Goal: Task Accomplishment & Management: Complete application form

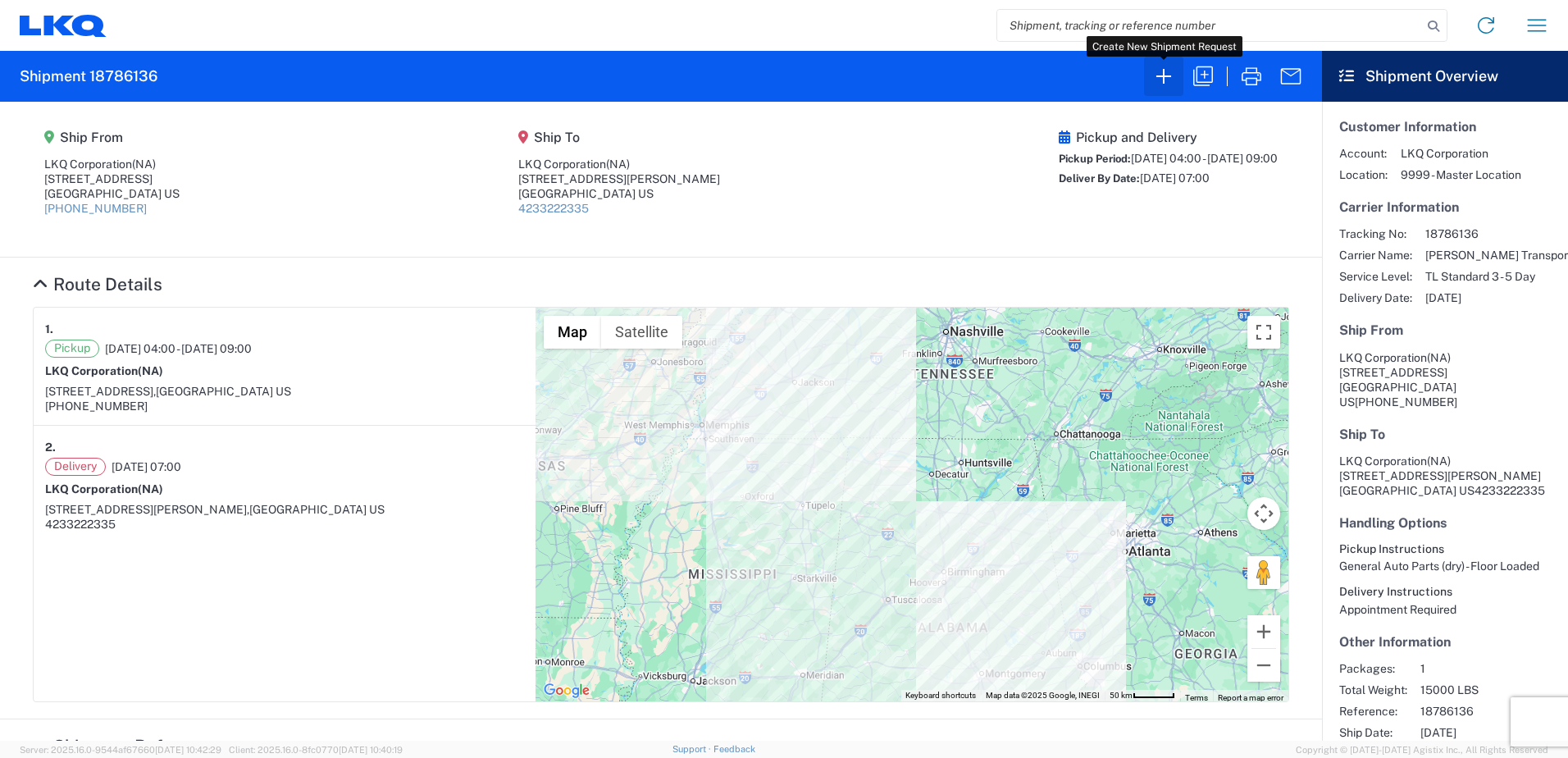
click at [1161, 79] on icon "button" at bounding box center [1164, 76] width 27 height 27
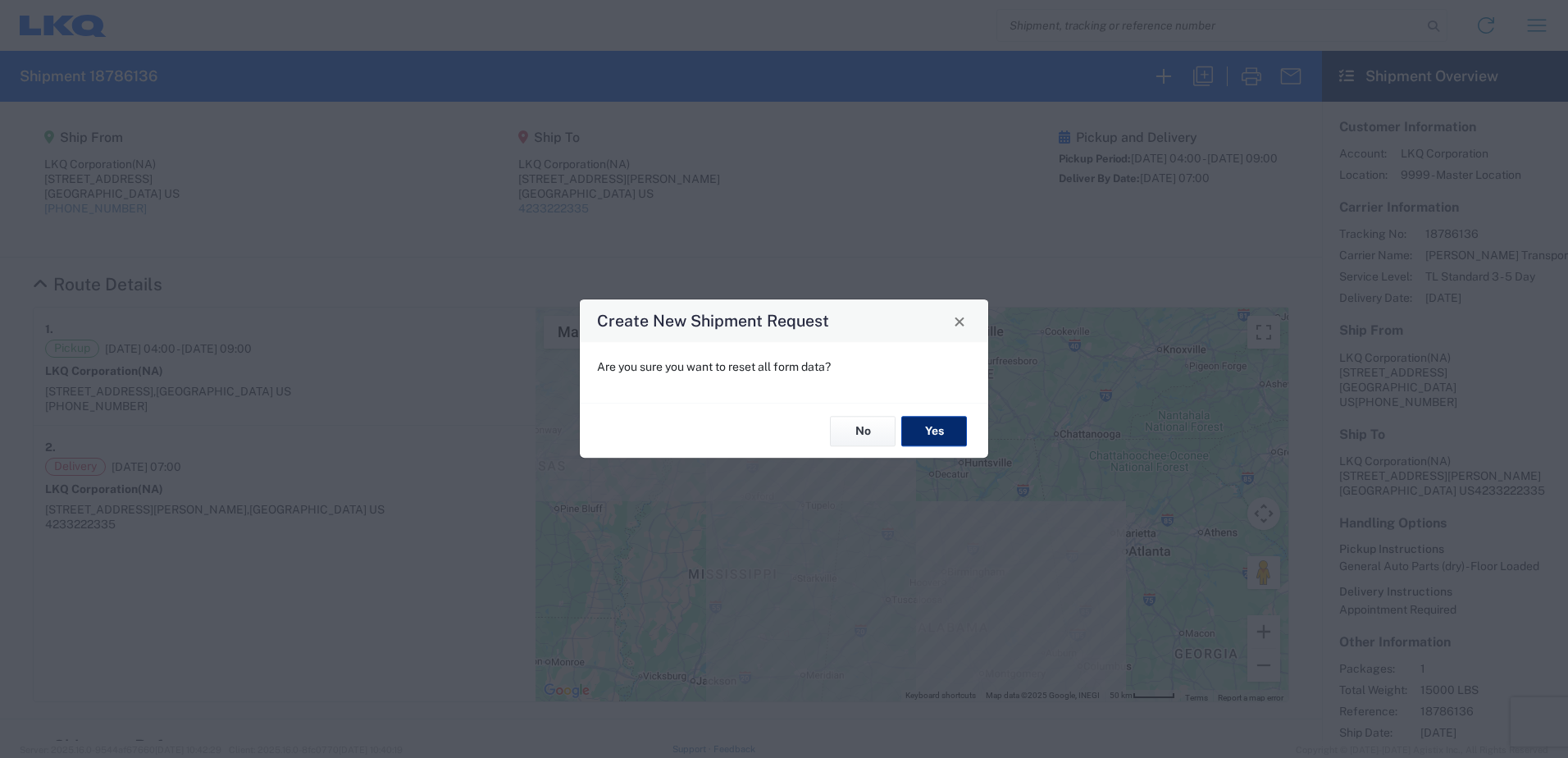
click at [935, 426] on button "Yes" at bounding box center [934, 431] width 66 height 30
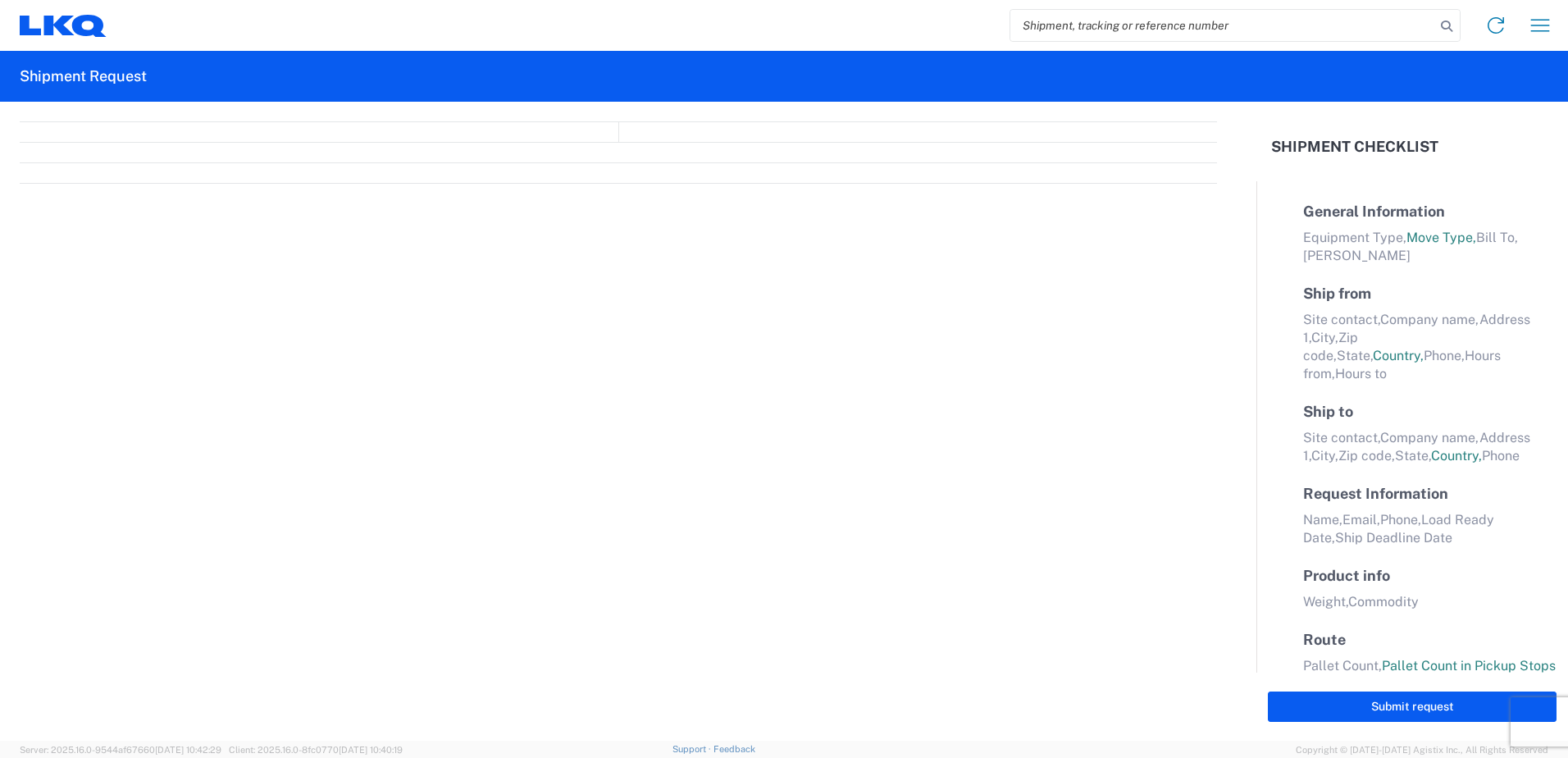
select select "FULL"
select select "LBS"
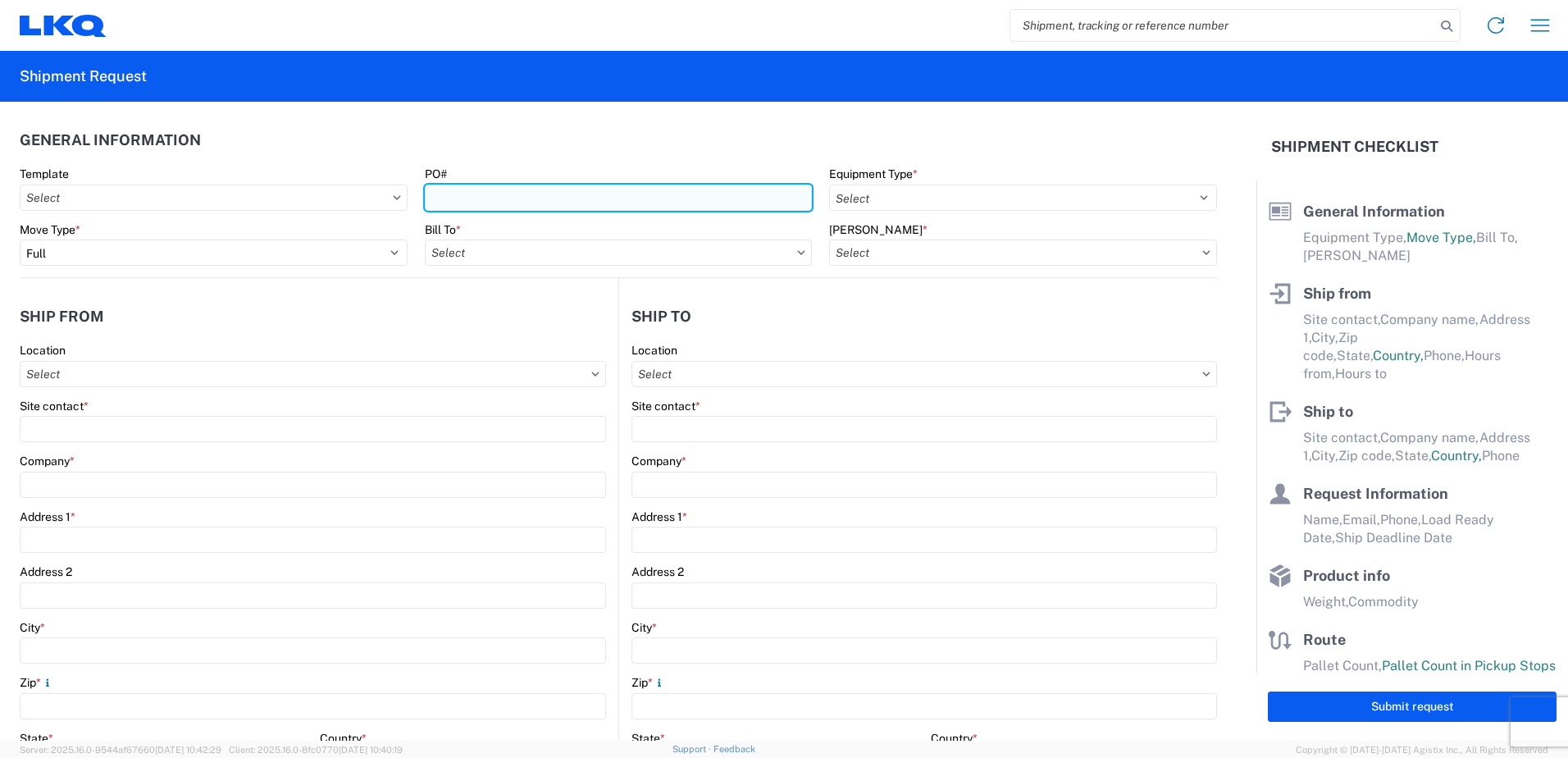
click at [502, 194] on input "PO#" at bounding box center [618, 198] width 388 height 27
type input "3064-1100-20250814"
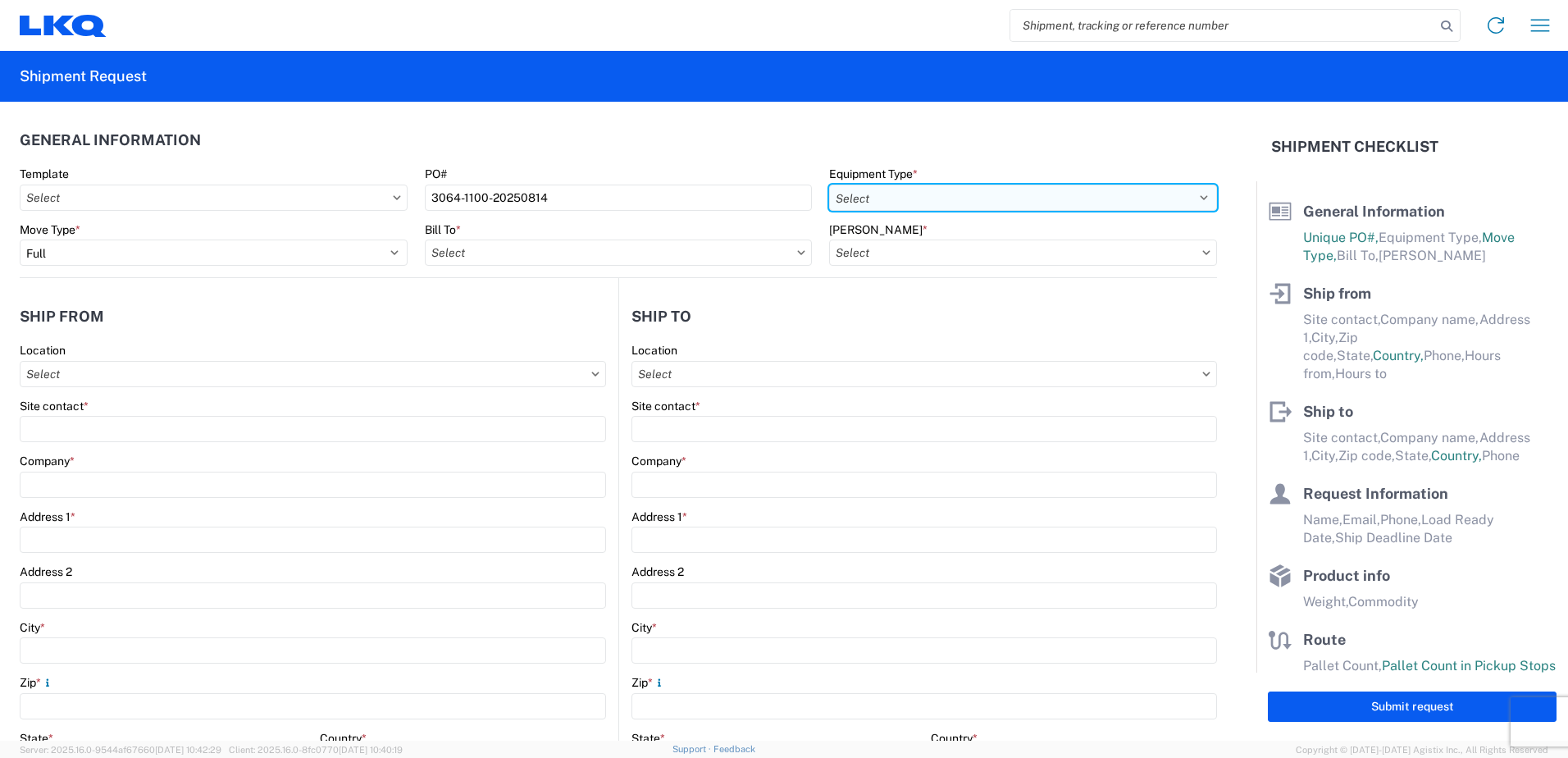
click at [1193, 195] on select "Select 53’ Dry Van Flatbed Dropdeck (van) Lowboy (flatbed) Rail" at bounding box center [1022, 198] width 388 height 27
select select "STDV"
click at [829, 185] on select "Select 53’ Dry Van Flatbed Dropdeck (van) Lowboy (flatbed) Rail" at bounding box center [1022, 198] width 388 height 27
click at [751, 258] on input "Bill To *" at bounding box center [618, 253] width 388 height 27
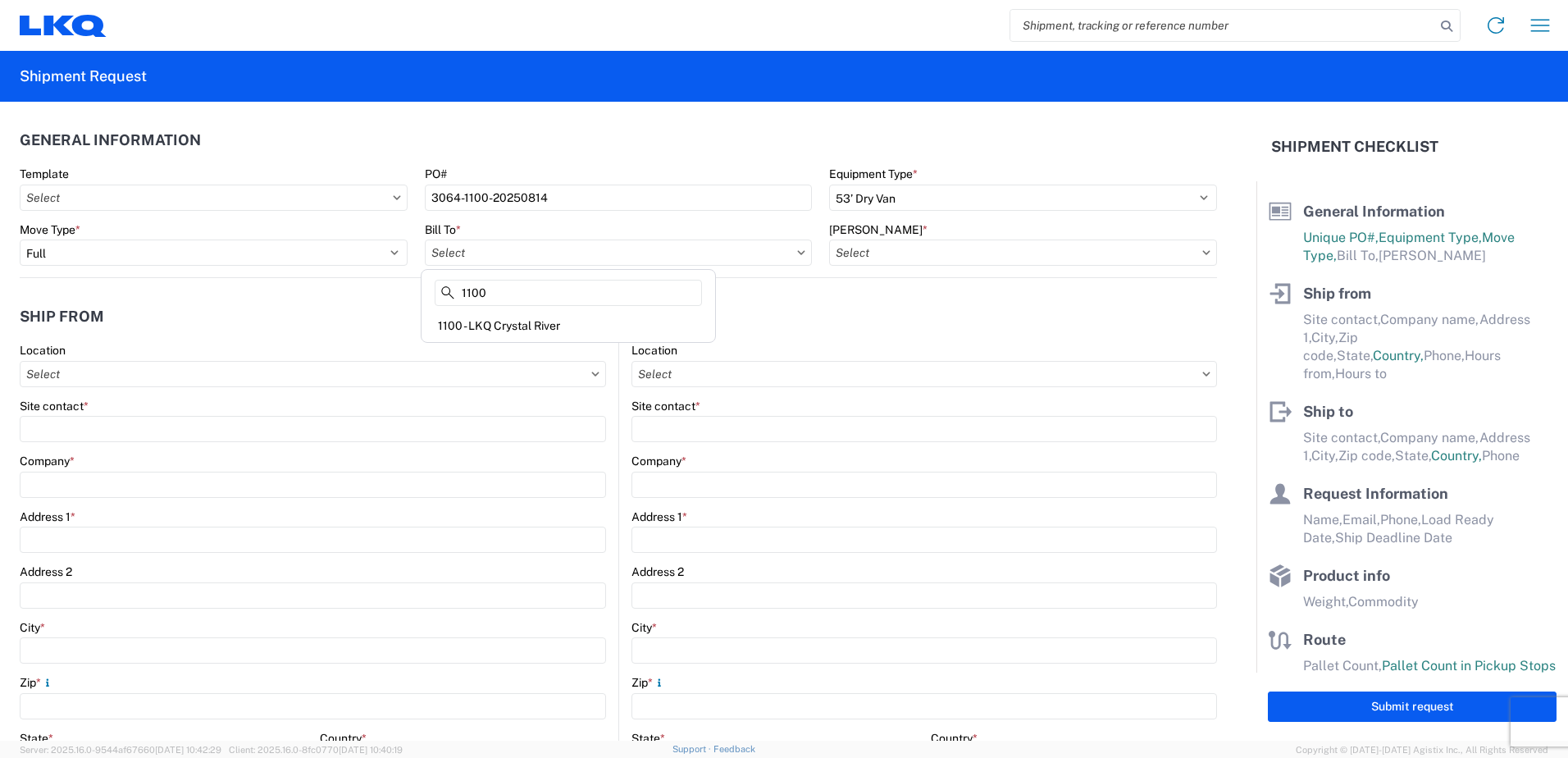
type input "1100"
click at [520, 324] on div "1100 - LKQ Crystal River" at bounding box center [568, 325] width 287 height 27
type input "1100 - LKQ Crystal River"
click at [999, 251] on input "[PERSON_NAME] *" at bounding box center [1022, 253] width 388 height 27
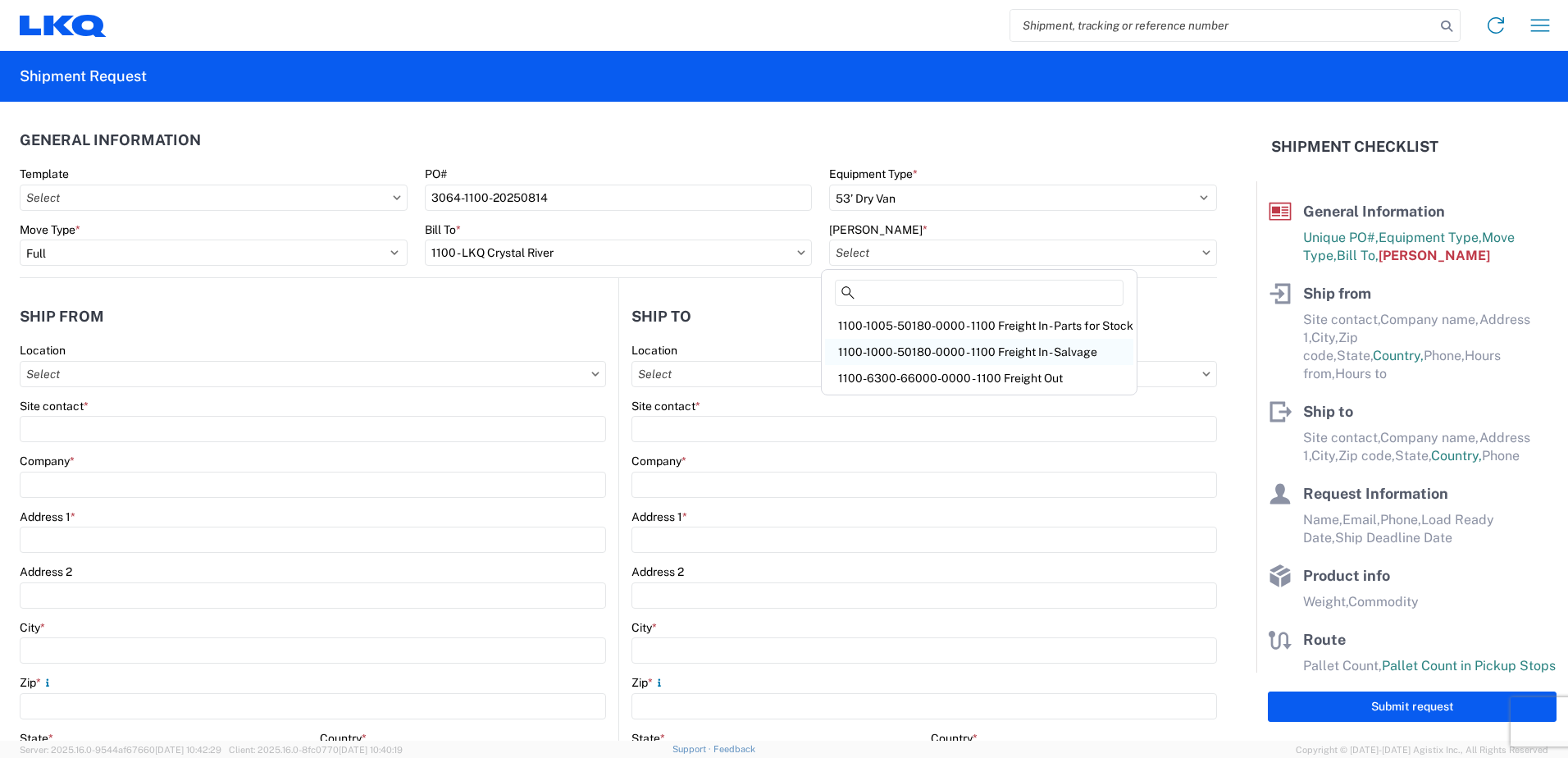
click at [1004, 351] on div "1100-1000-50180-0000 - 1100 Freight In - Salvage" at bounding box center [979, 352] width 309 height 27
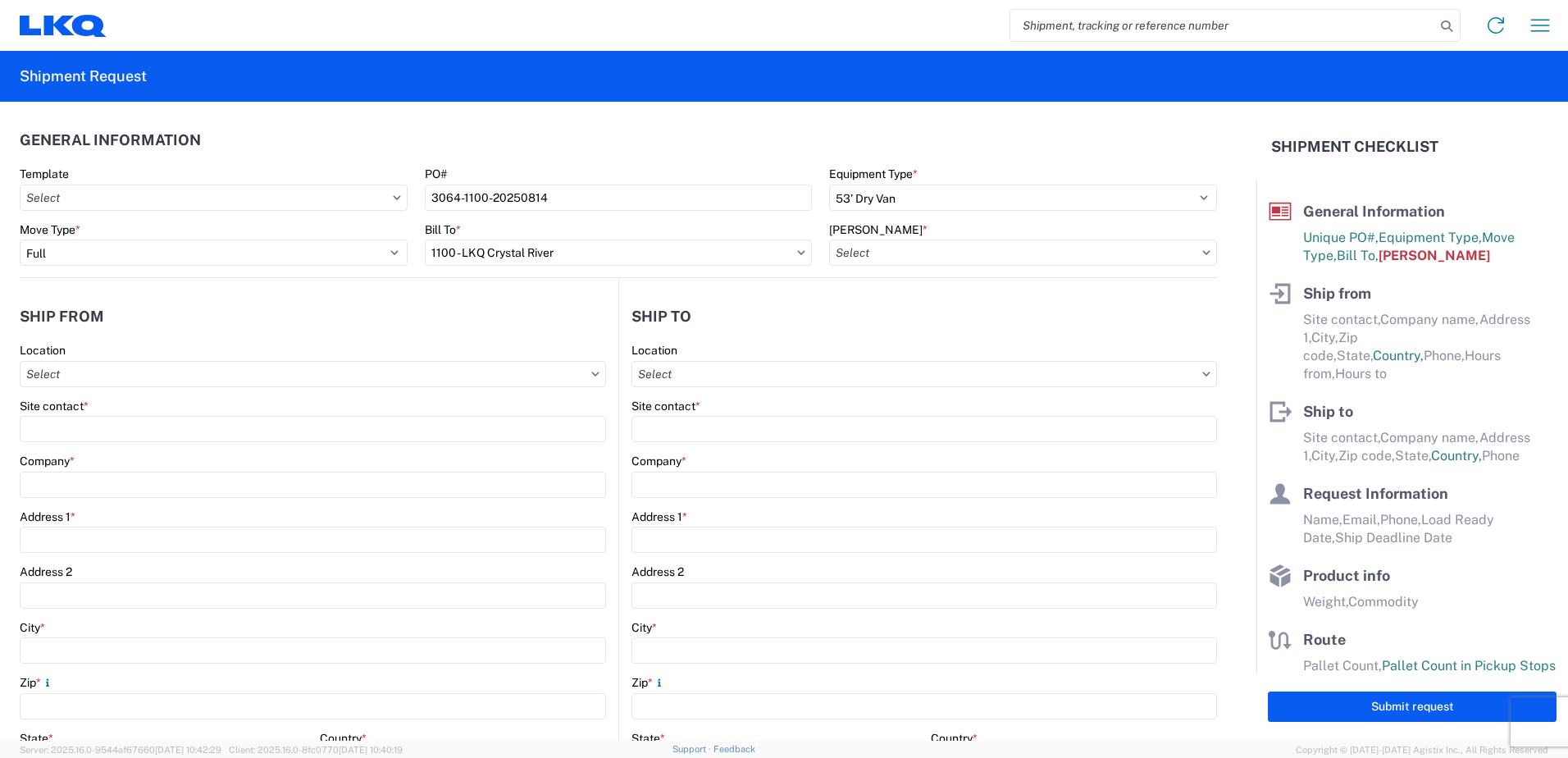
type input "1100-1000-50180-0000 - 1100 Freight In - Salvage, 1100-1000-50180-0000 - testdup"
click at [215, 388] on agx-form-control-wrapper-v2 "Location" at bounding box center [313, 371] width 587 height 56
click at [206, 378] on input "Location" at bounding box center [313, 374] width 587 height 27
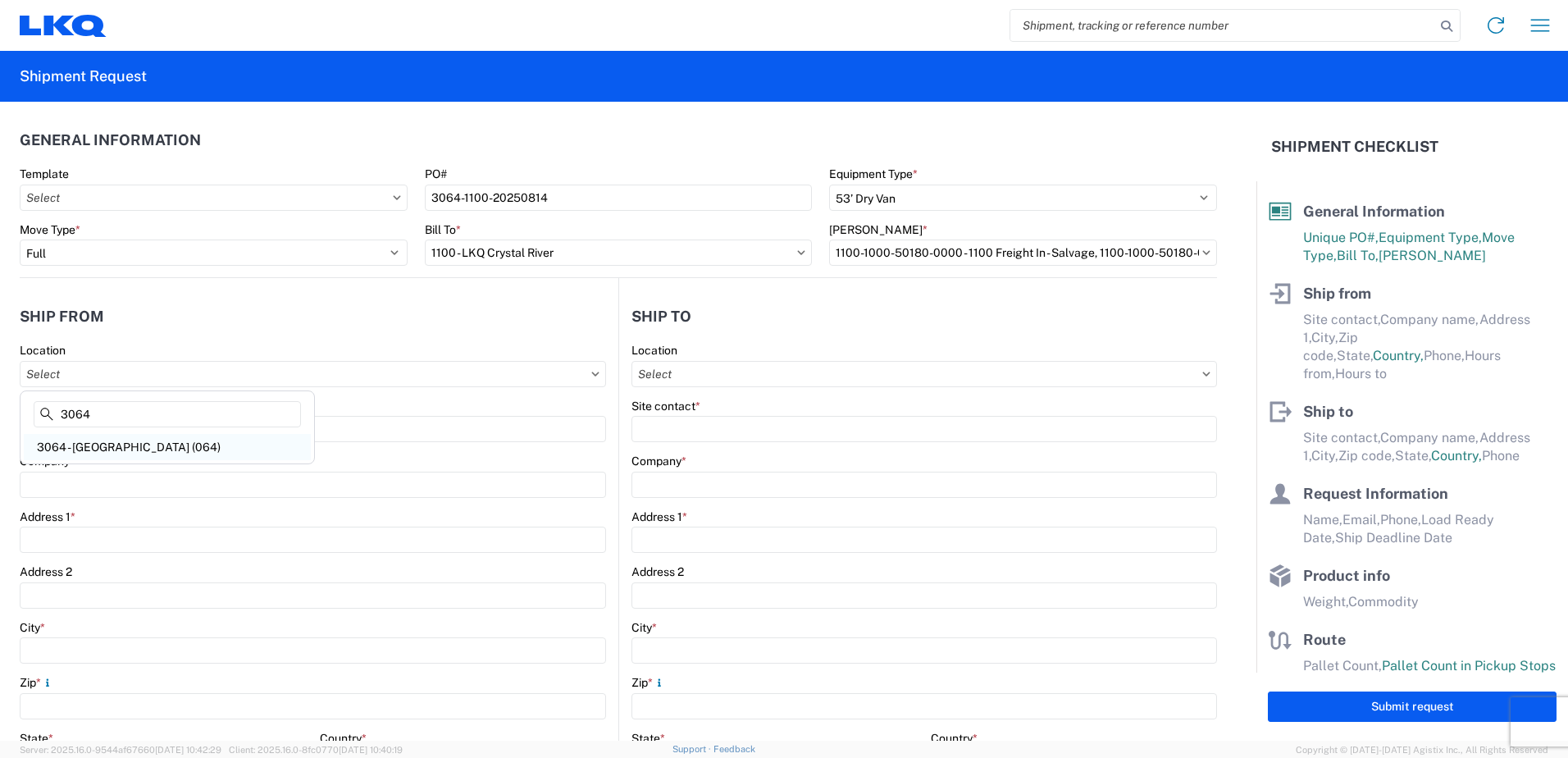
type input "3064"
click at [138, 443] on div "3064 - [GEOGRAPHIC_DATA] (064)" at bounding box center [167, 446] width 287 height 27
type input "3064 - [GEOGRAPHIC_DATA] (064)"
type input "LKQ Corporation"
type input "[STREET_ADDRESS]"
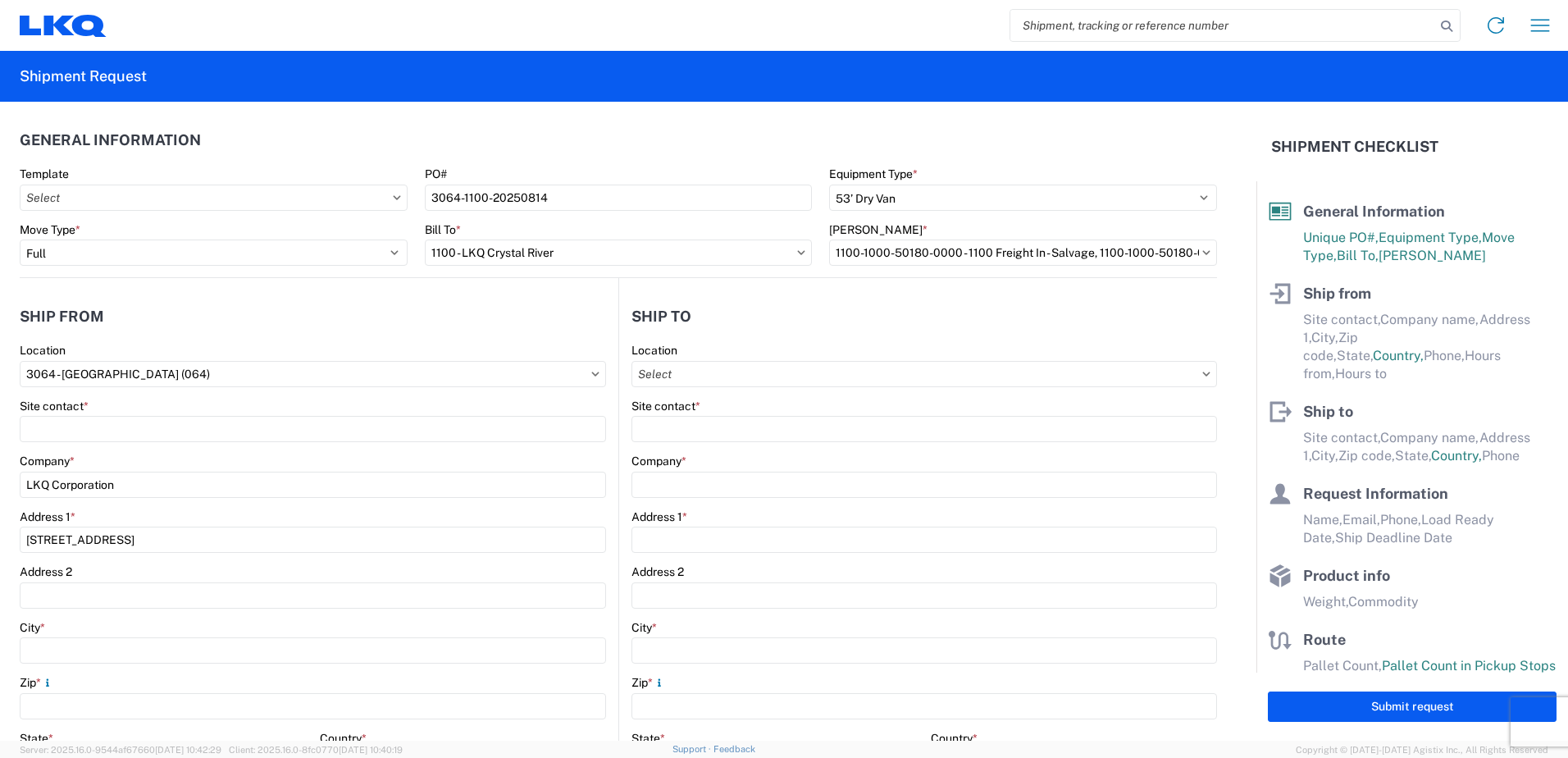
type input "[GEOGRAPHIC_DATA]"
type input "30336"
select select "GA"
select select "US"
type input "[PHONE_NUMBER]"
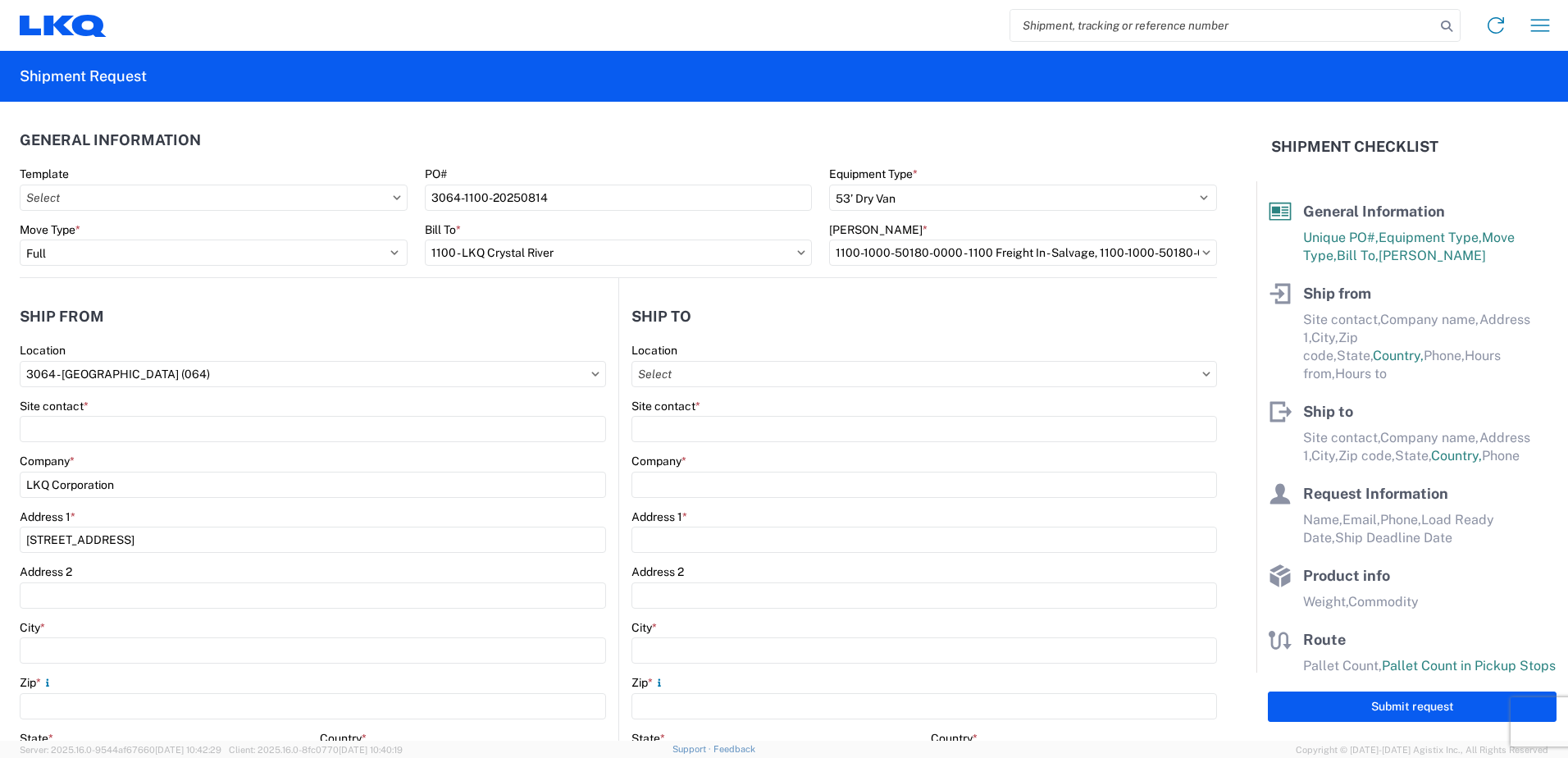
type input "06:00"
type input "17:00"
click at [714, 377] on input "Location" at bounding box center [924, 374] width 586 height 27
type input "1100"
click at [708, 440] on div "1100 - LKQ Crystal River" at bounding box center [774, 446] width 287 height 27
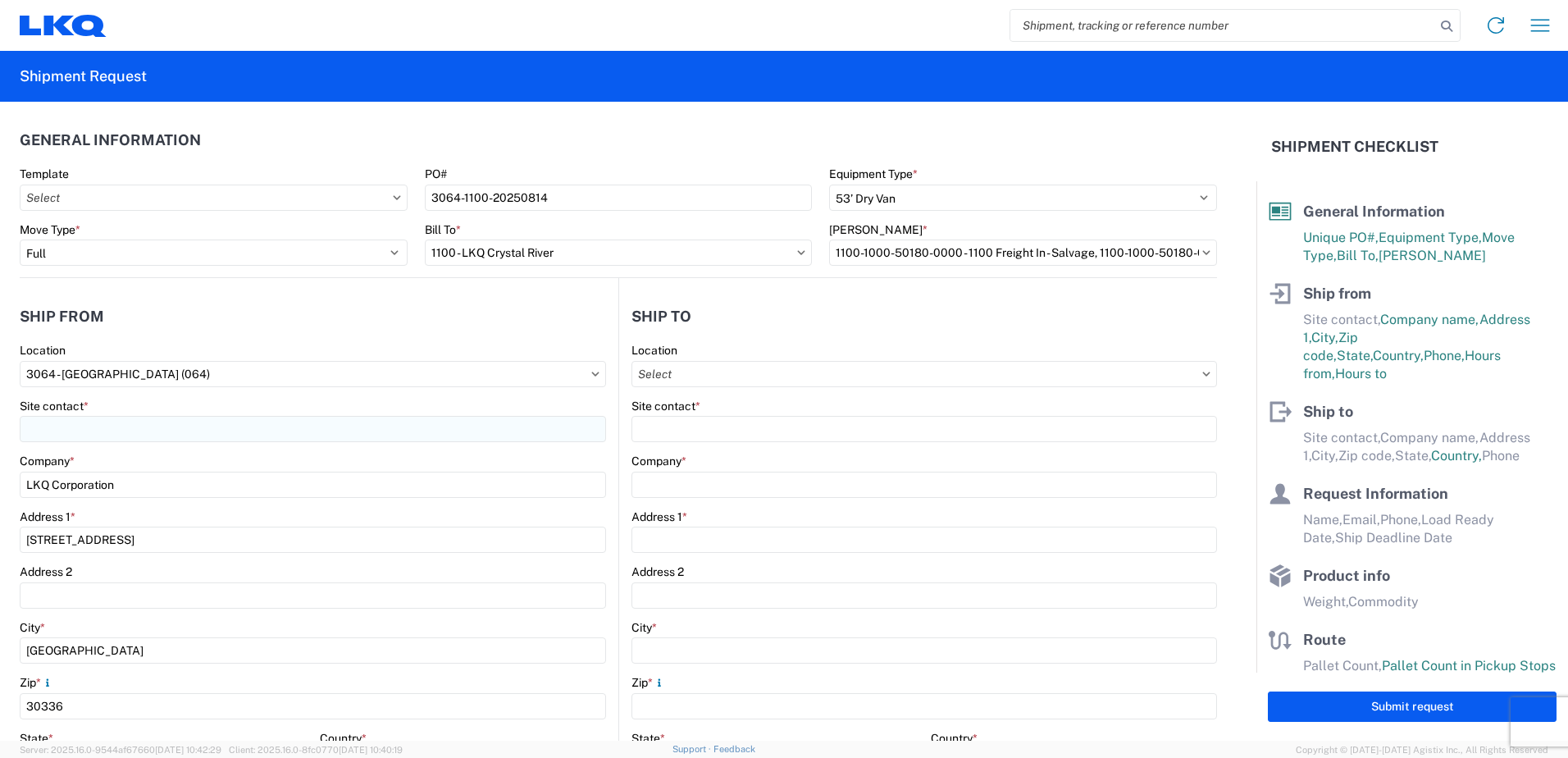
type input "1100 - LKQ Crystal River"
type input "LKQ Corporation"
type input "[STREET_ADDRESS][PERSON_NAME]"
type input "Crystal River"
type input "34429"
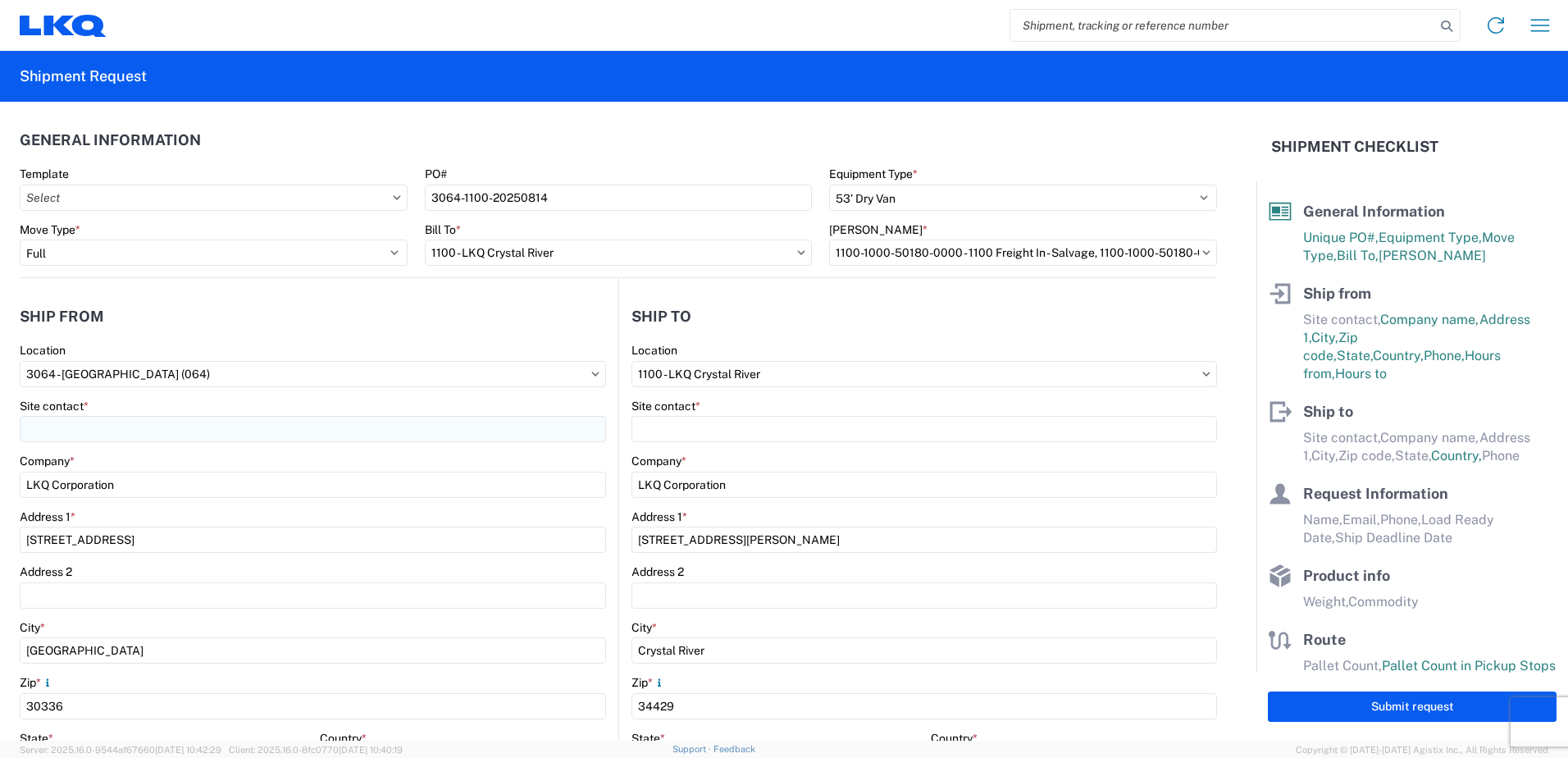
select select "US"
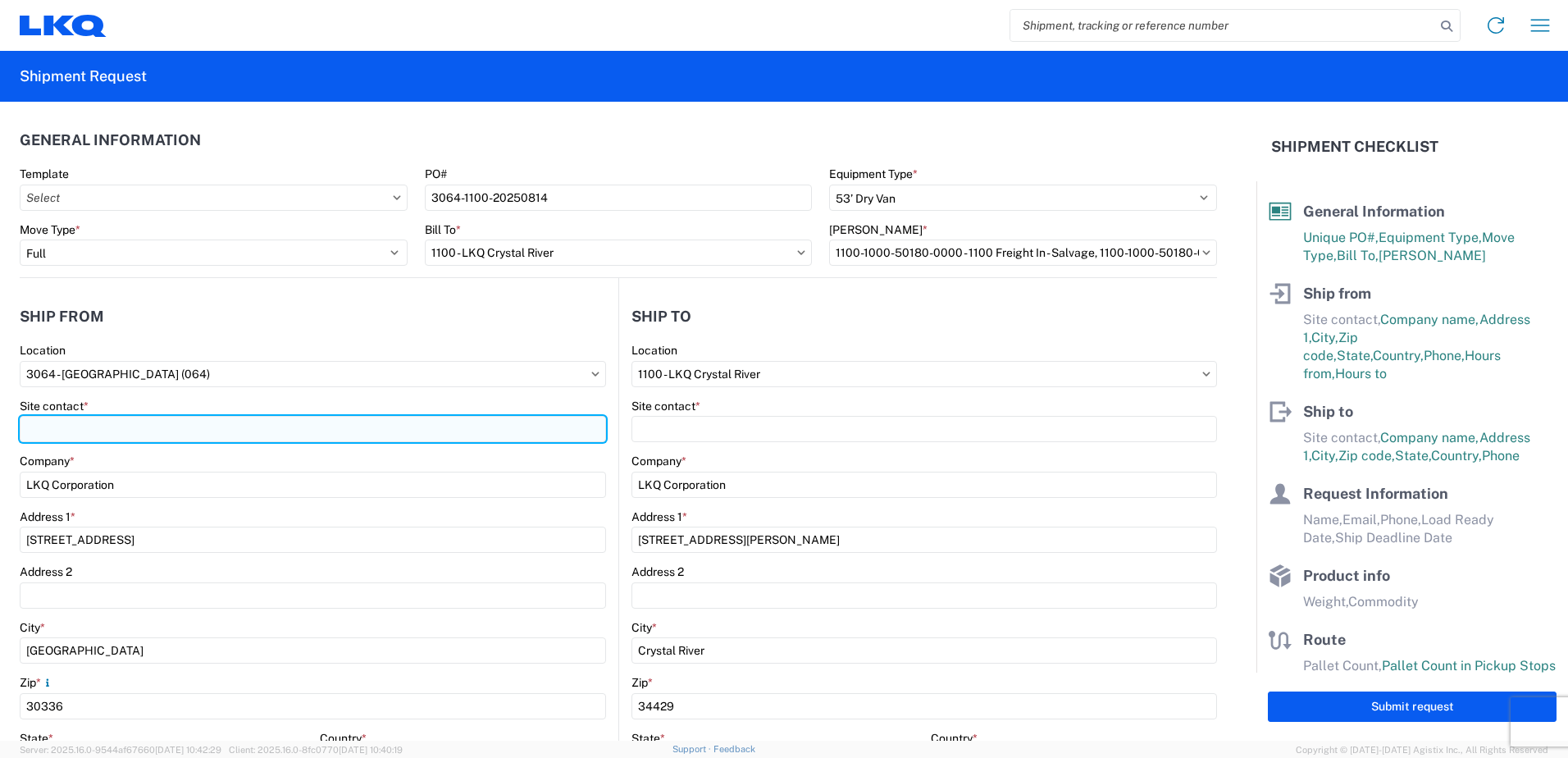
click at [119, 424] on input "Site contact *" at bounding box center [313, 429] width 587 height 27
type input "[PERSON_NAME]"
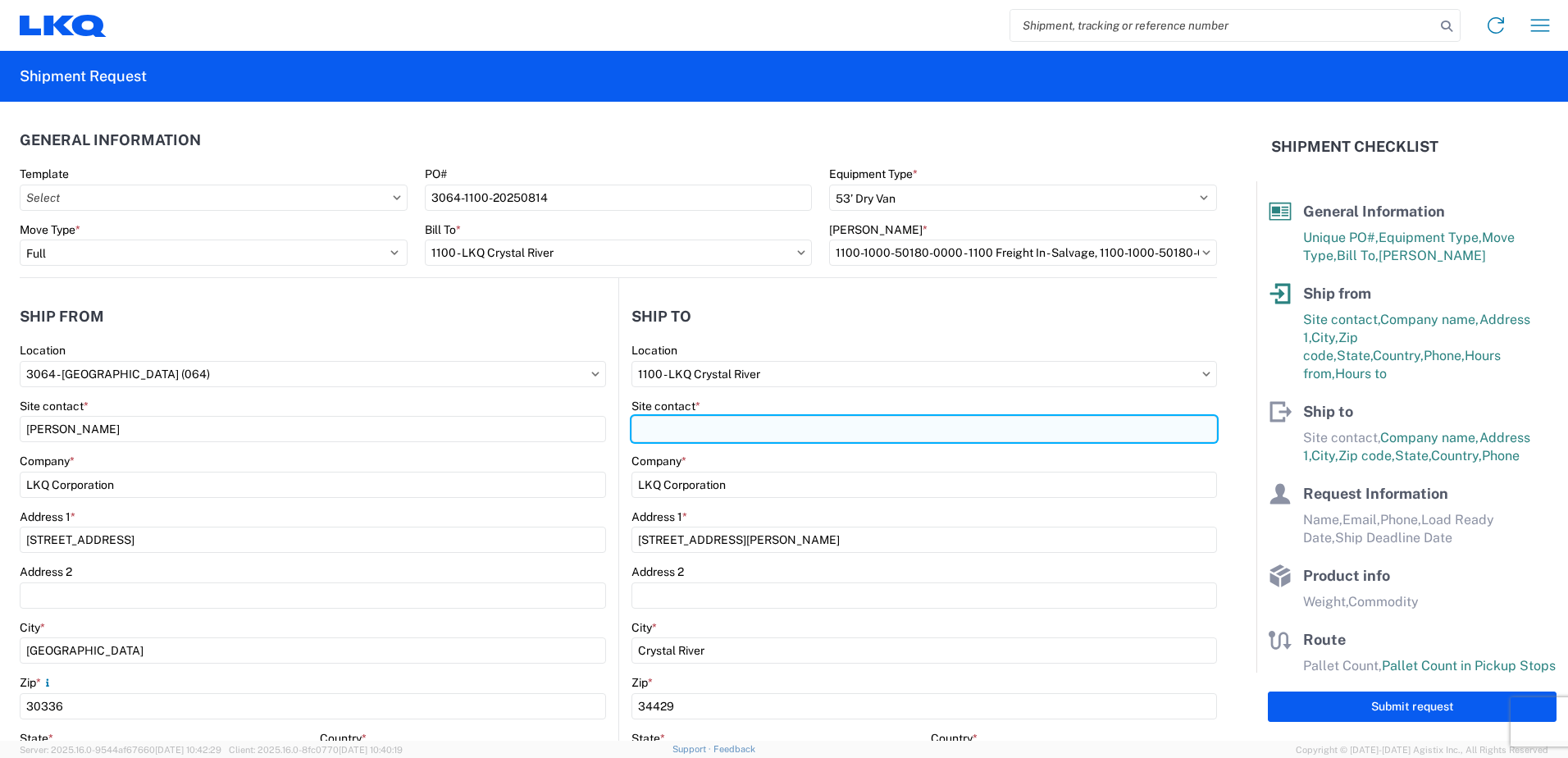
click at [661, 437] on input "Site contact *" at bounding box center [924, 429] width 586 height 27
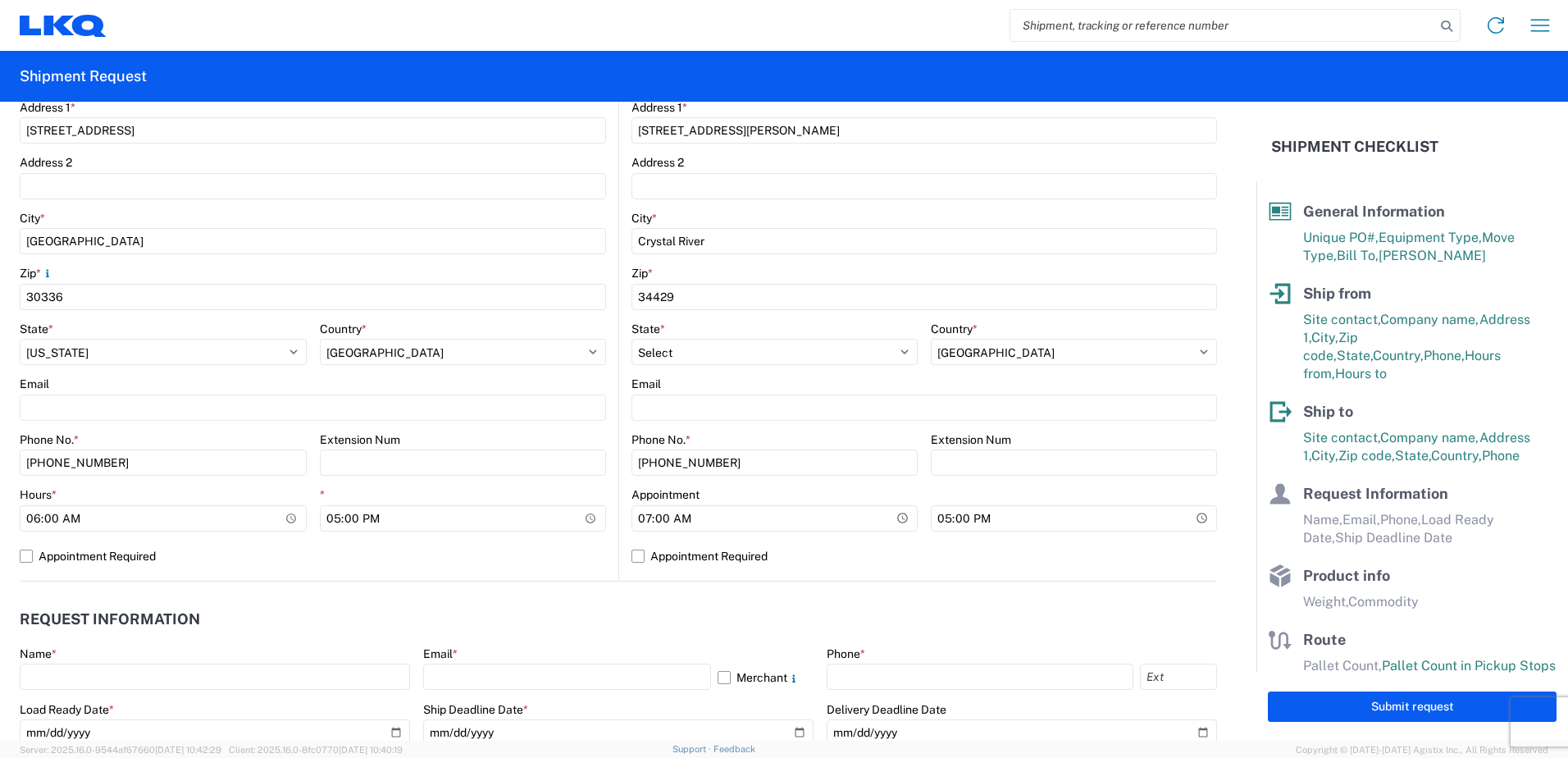
scroll to position [410, 0]
type input "[PERSON_NAME]"
click at [327, 512] on input "17:00" at bounding box center [463, 517] width 287 height 27
click at [383, 515] on input "23:00" at bounding box center [463, 517] width 287 height 27
click at [374, 513] on input "23:00" at bounding box center [463, 517] width 287 height 27
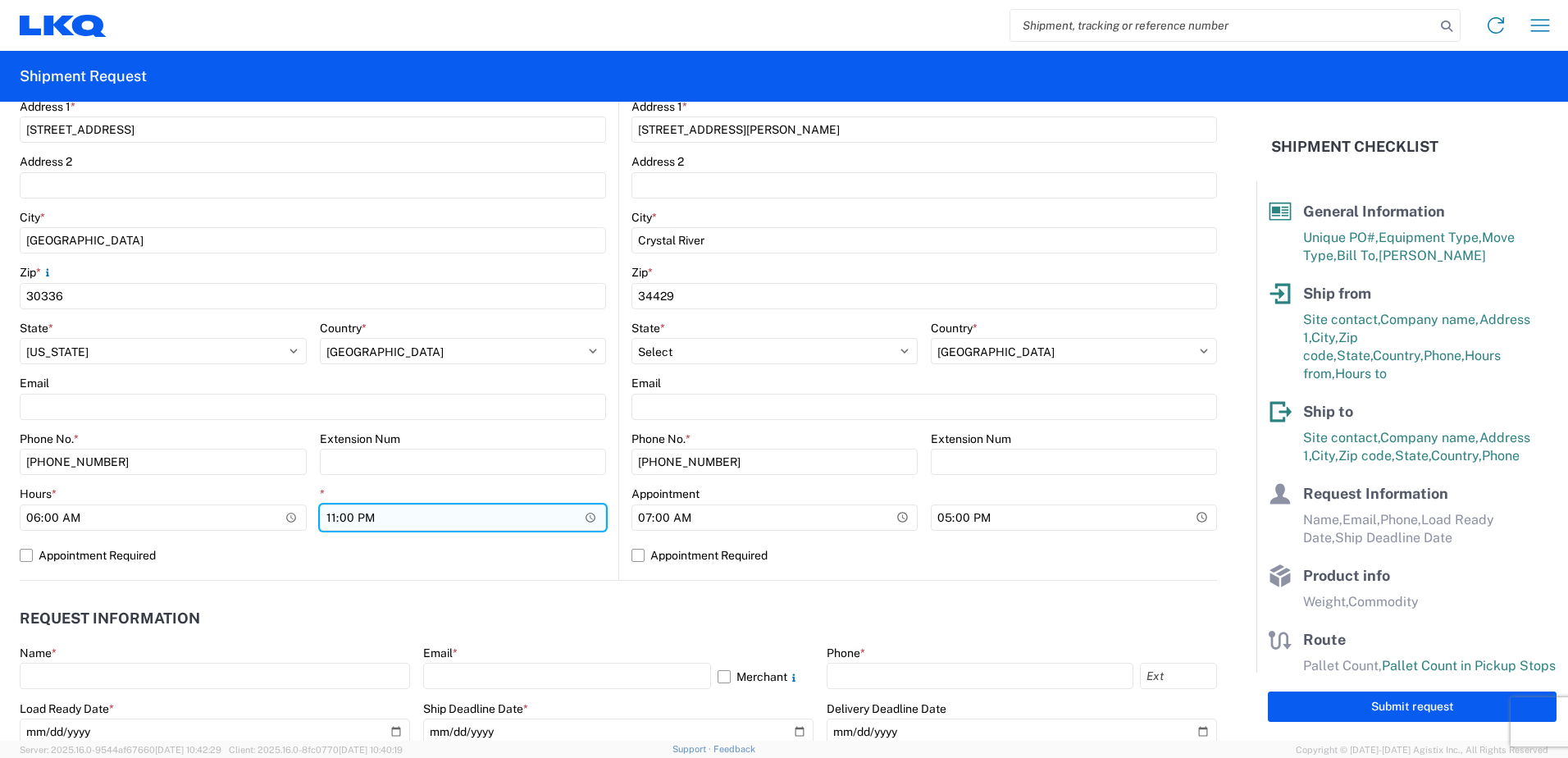
click at [367, 515] on input "23:00" at bounding box center [463, 517] width 287 height 27
type input "11:00"
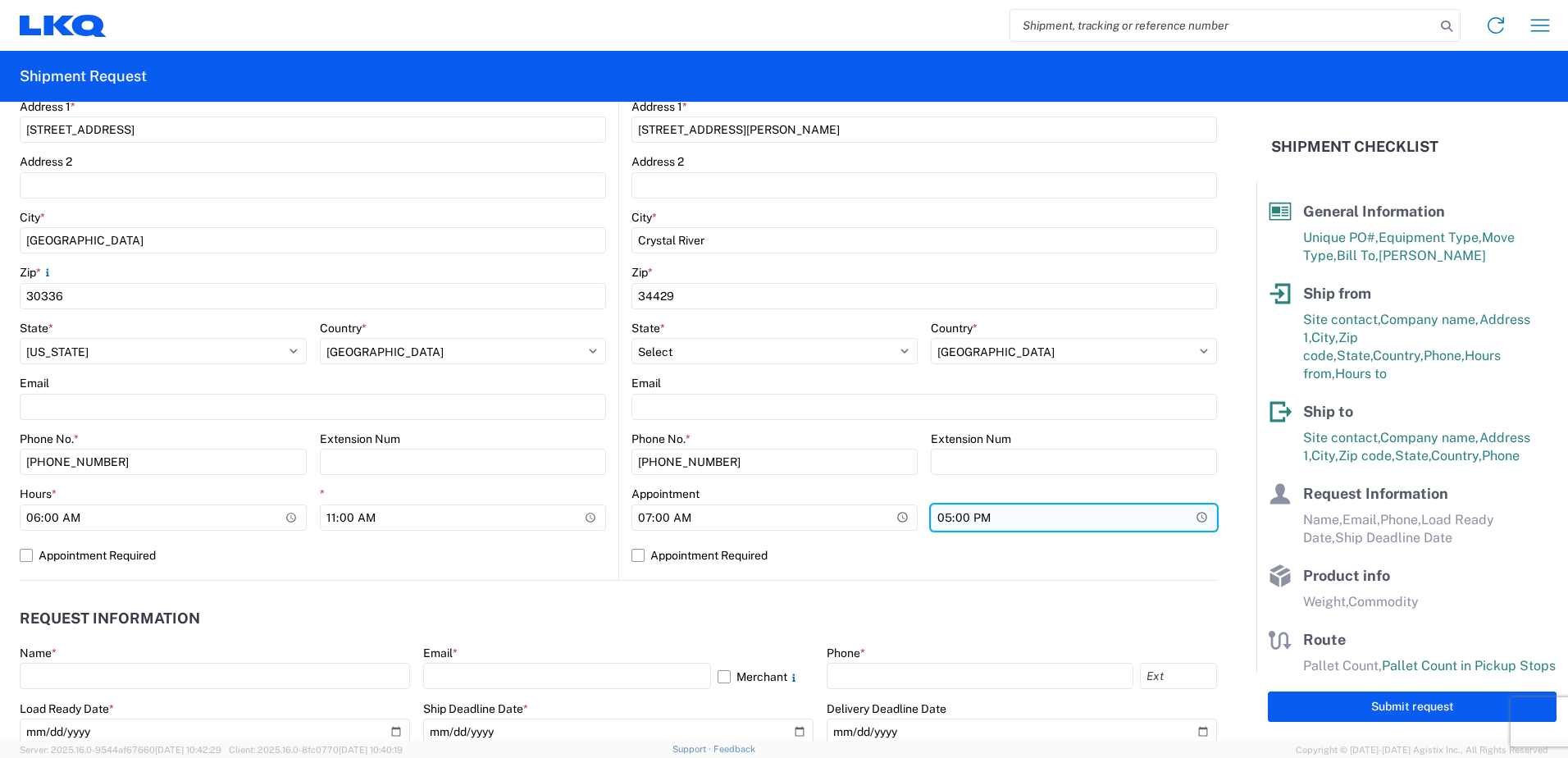
click at [933, 514] on input "17:00" at bounding box center [1074, 517] width 286 height 27
type input "20:00"
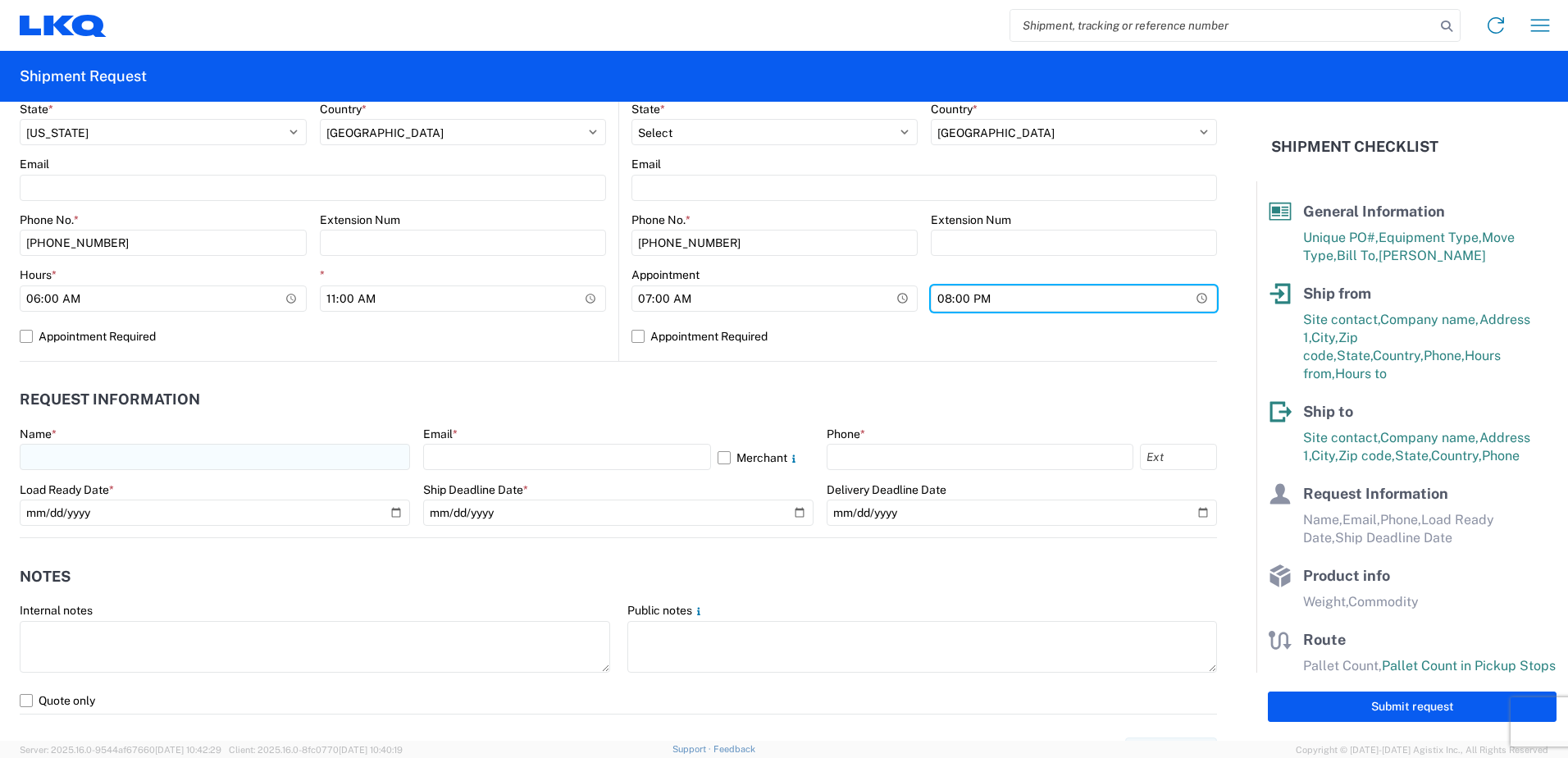
scroll to position [656, 0]
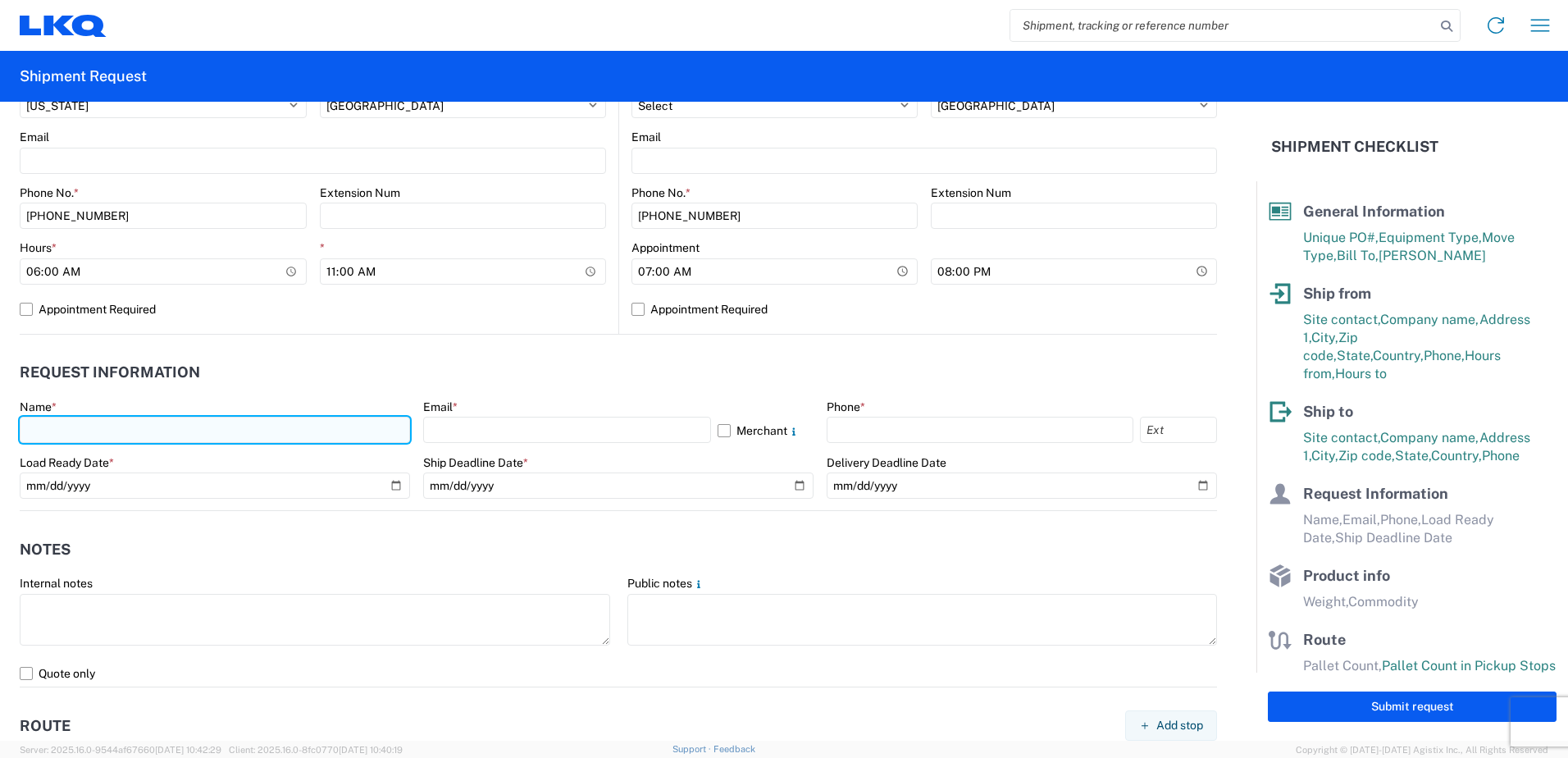
click at [91, 426] on input "text" at bounding box center [214, 430] width 390 height 27
type input "[PERSON_NAME]"
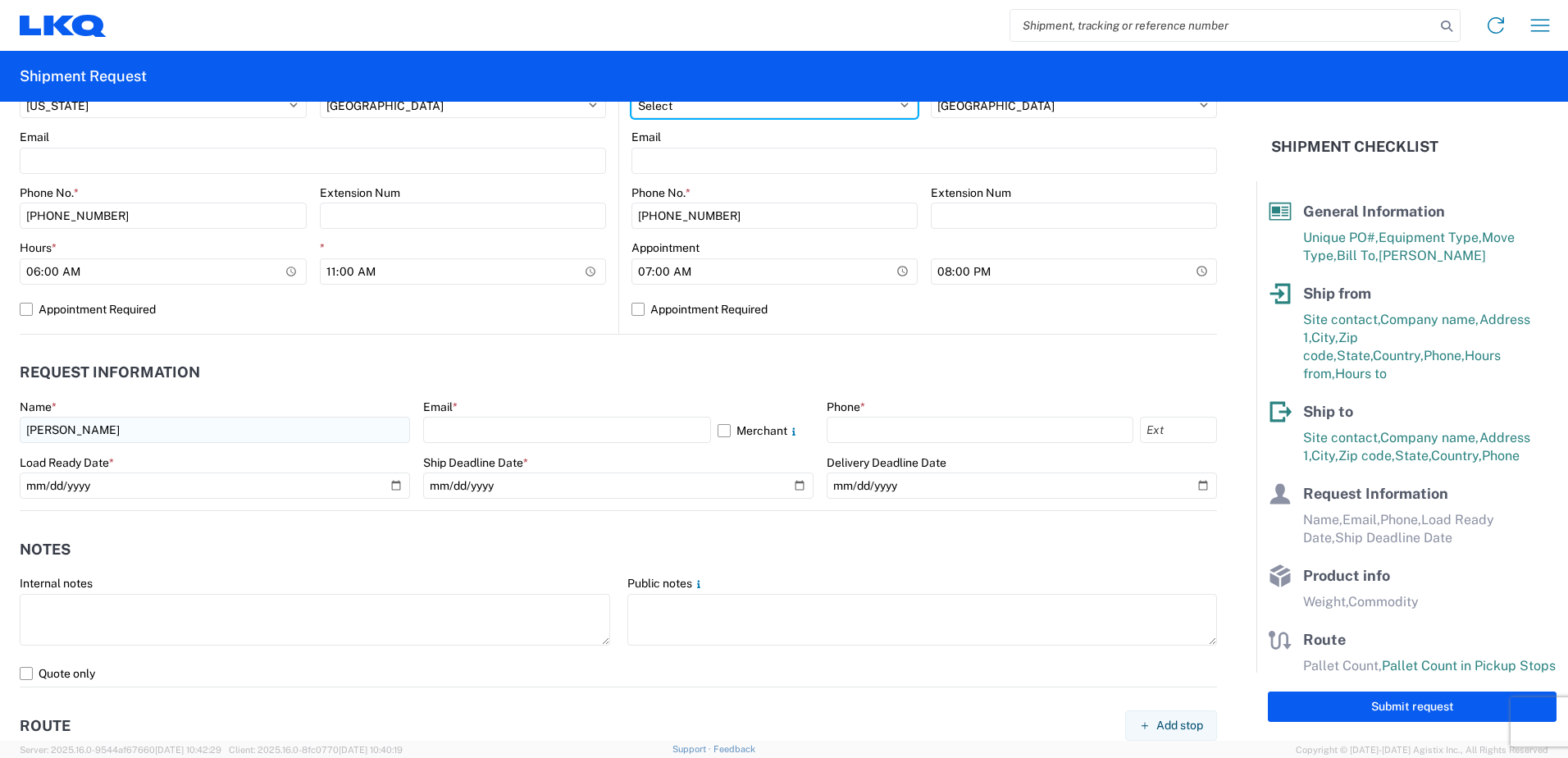
select select "GA"
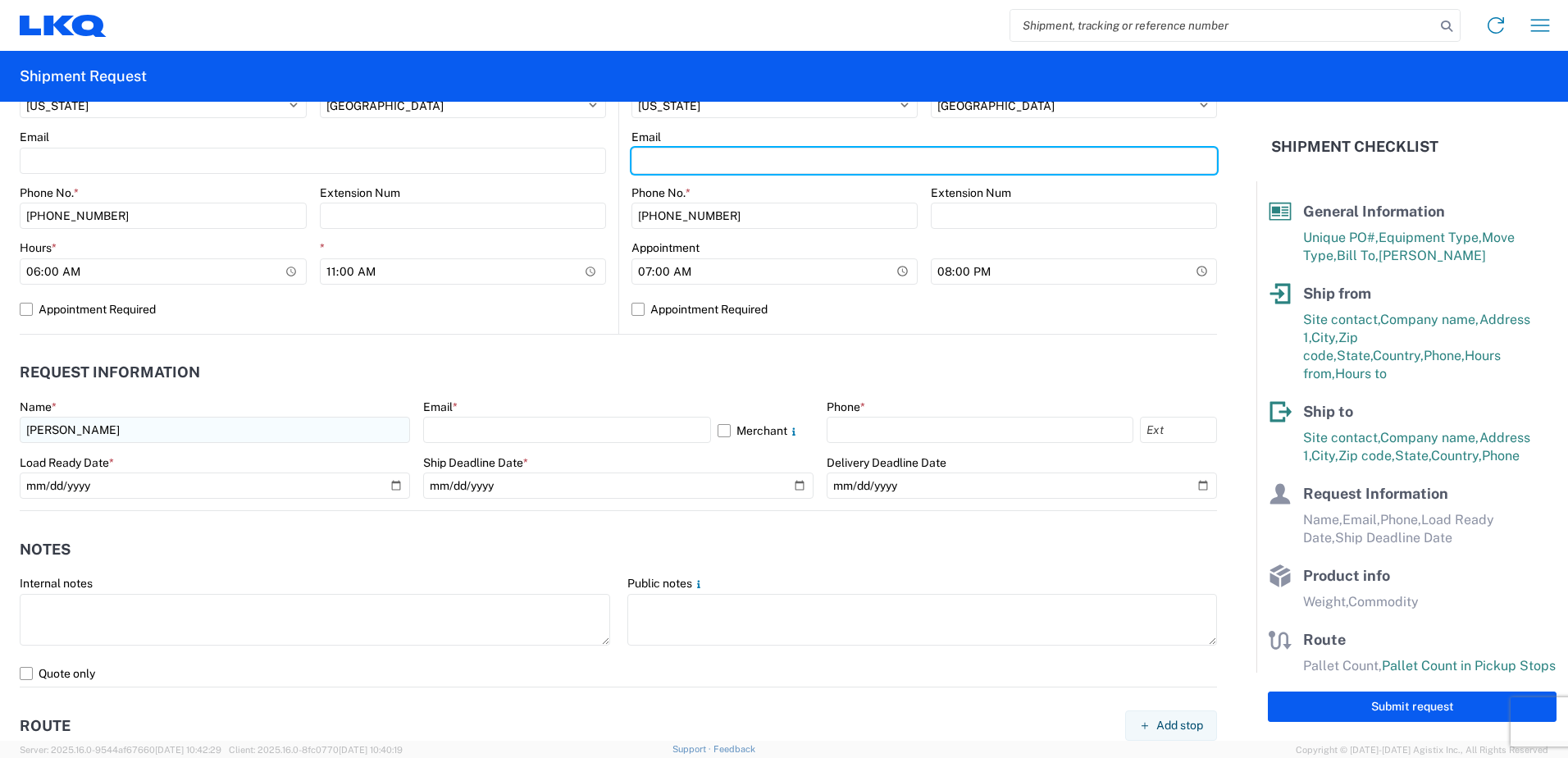
type input "[EMAIL_ADDRESS][DOMAIN_NAME]"
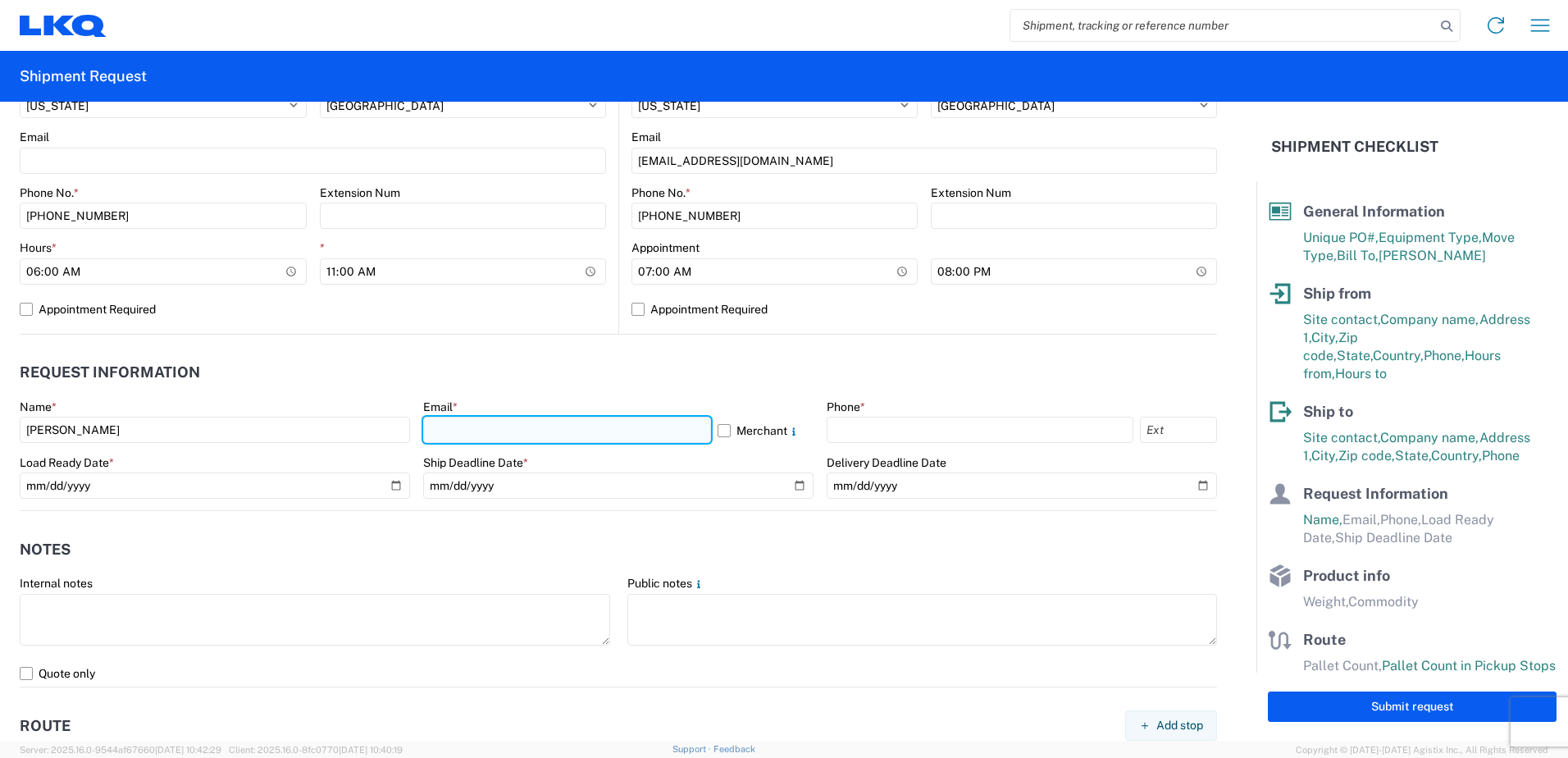
click at [461, 433] on input "text" at bounding box center [567, 430] width 288 height 27
type input "[EMAIL_ADDRESS][DOMAIN_NAME]"
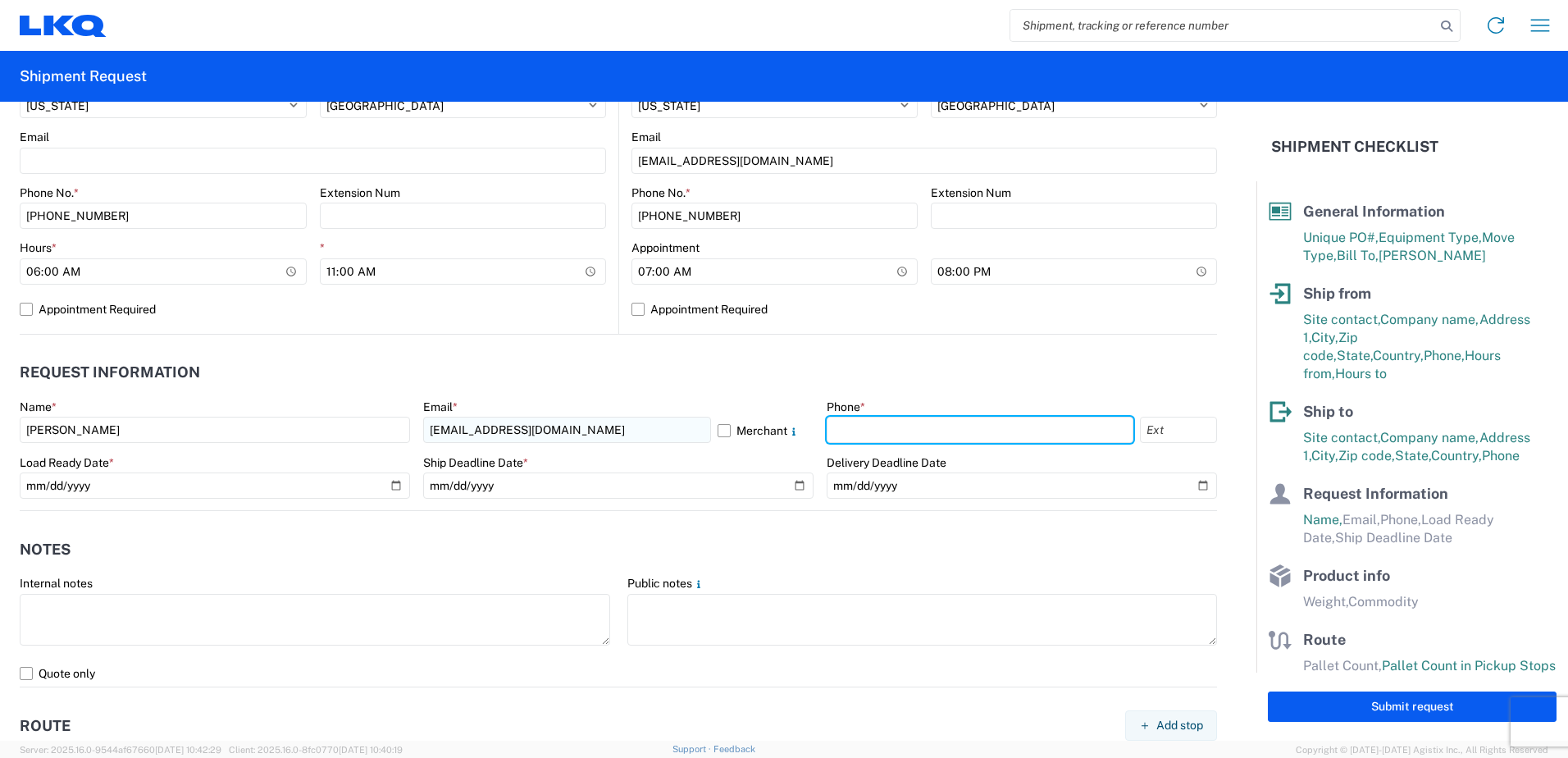
type input "1423322233"
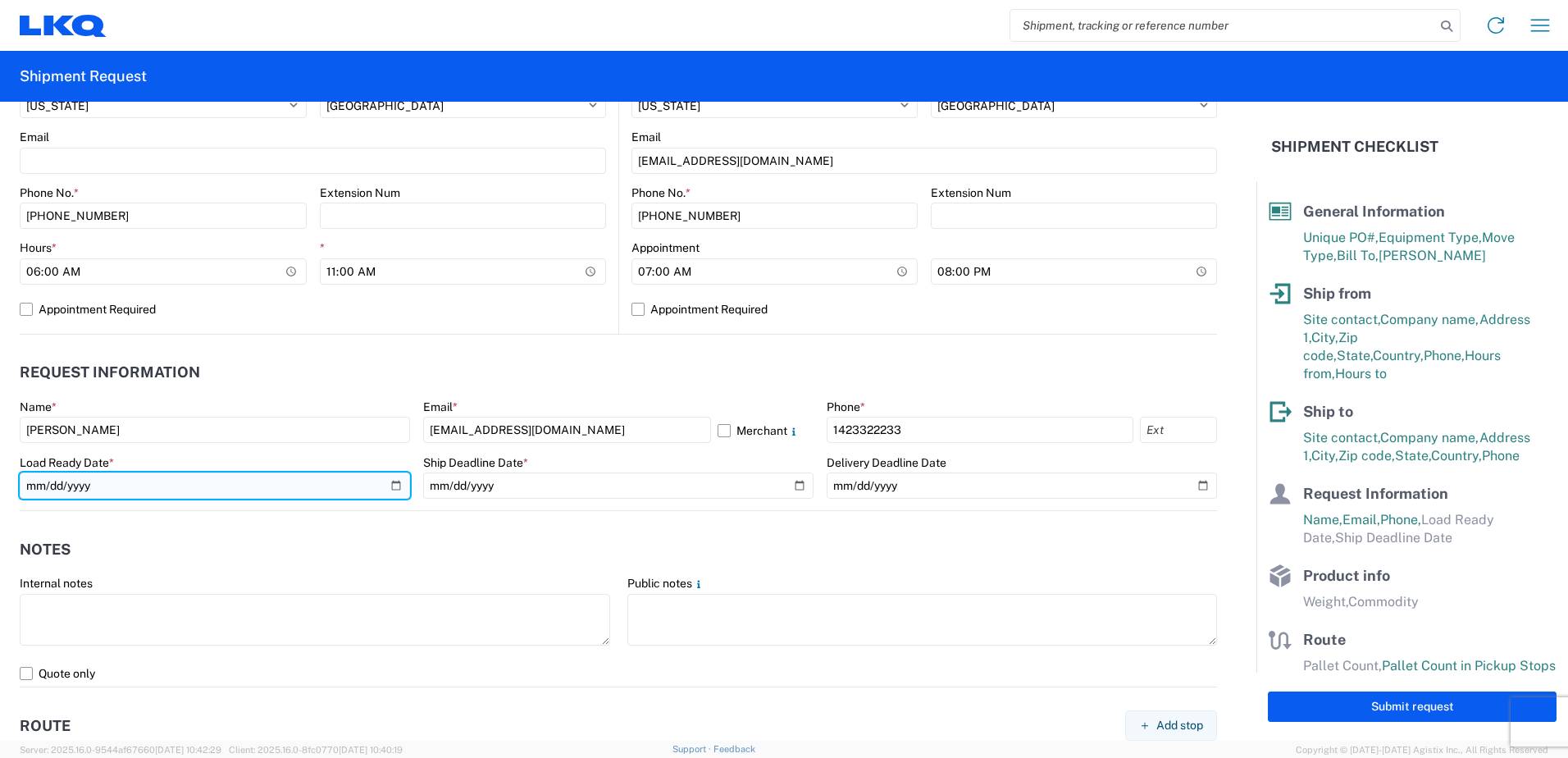
click at [390, 486] on input "date" at bounding box center [214, 486] width 390 height 27
type input "[DATE]"
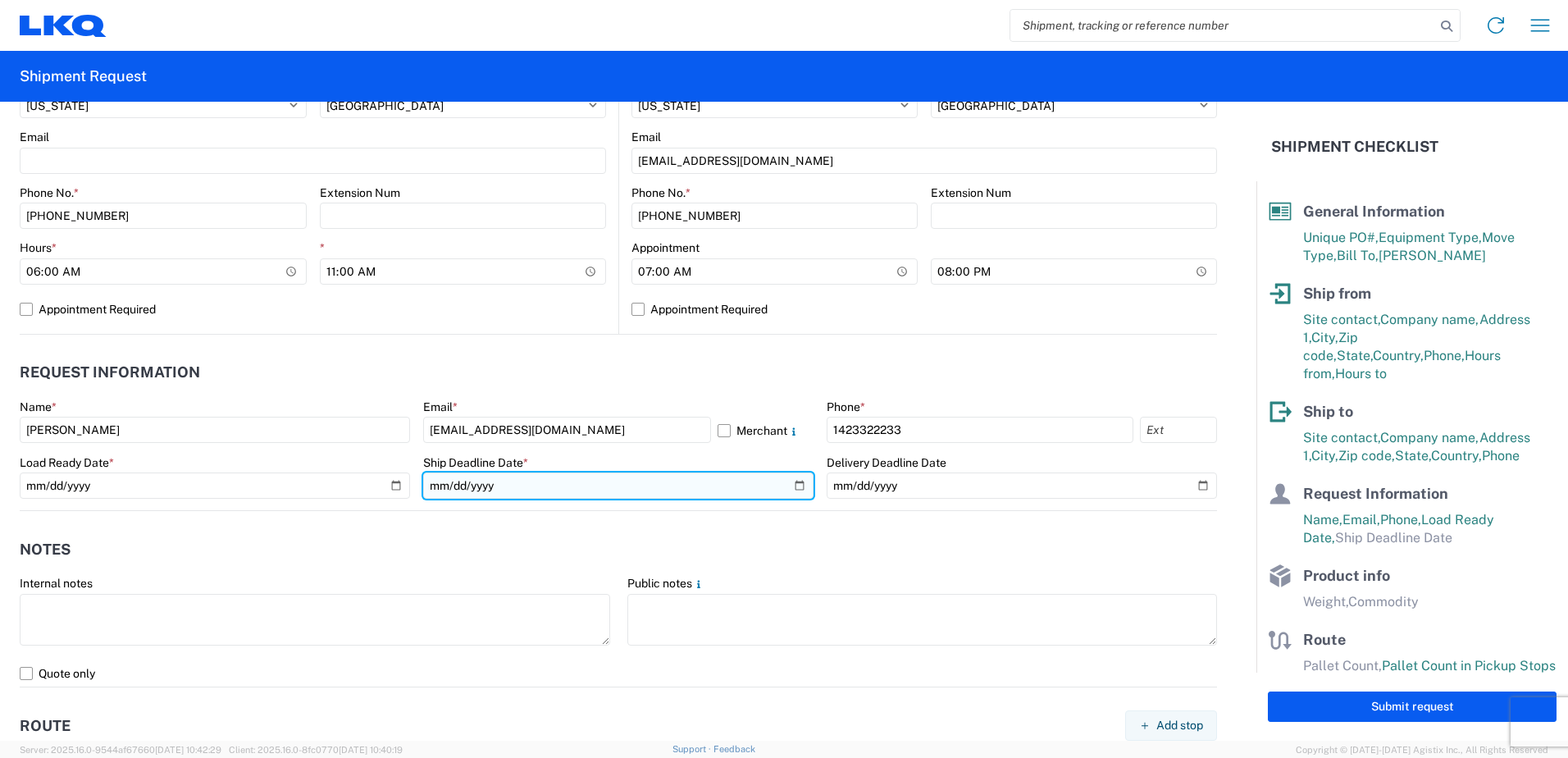
click at [792, 486] on input "date" at bounding box center [618, 486] width 390 height 27
type input "[DATE]"
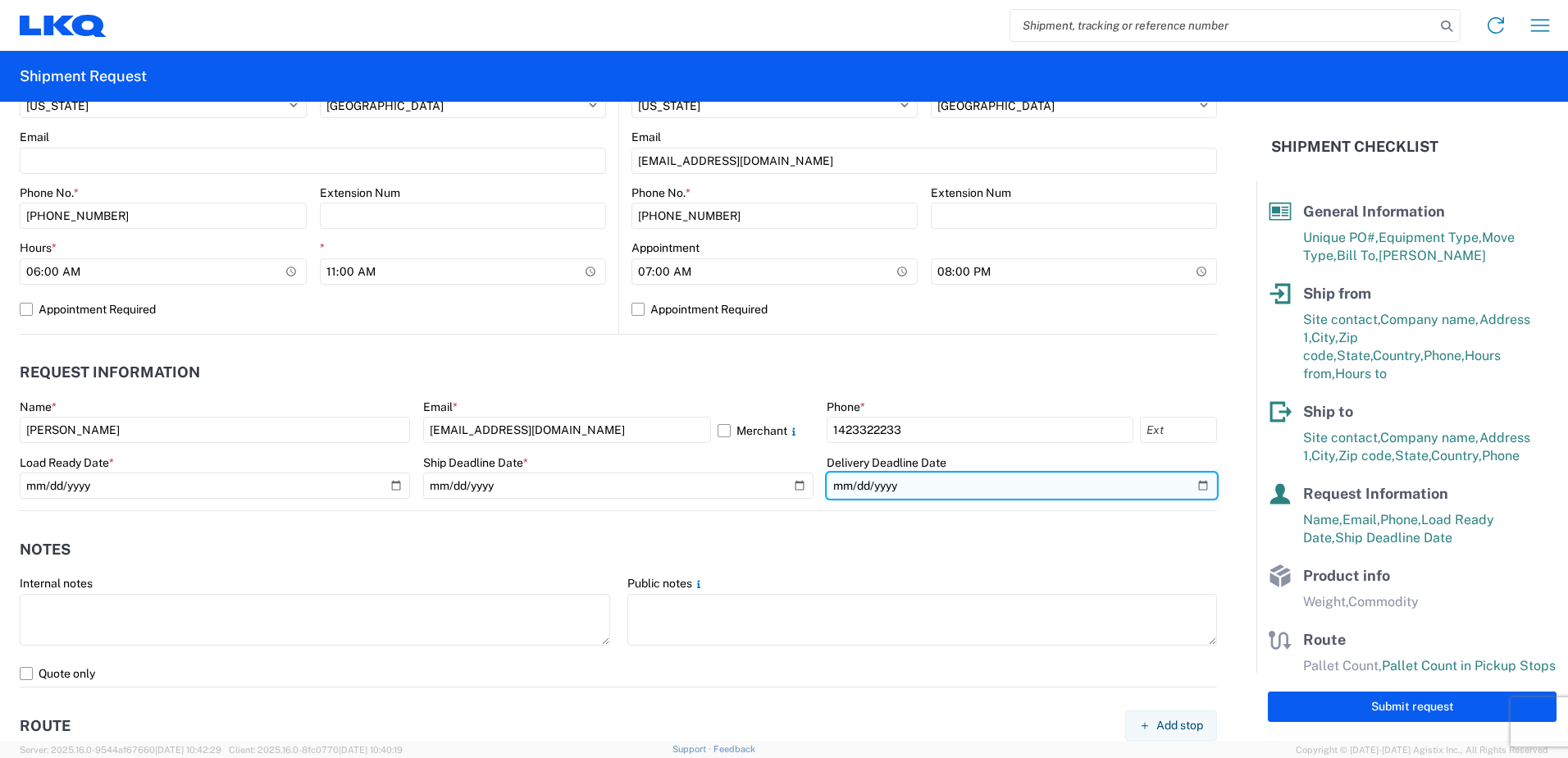
click at [1186, 485] on input "date" at bounding box center [1021, 486] width 390 height 27
type input "[DATE]"
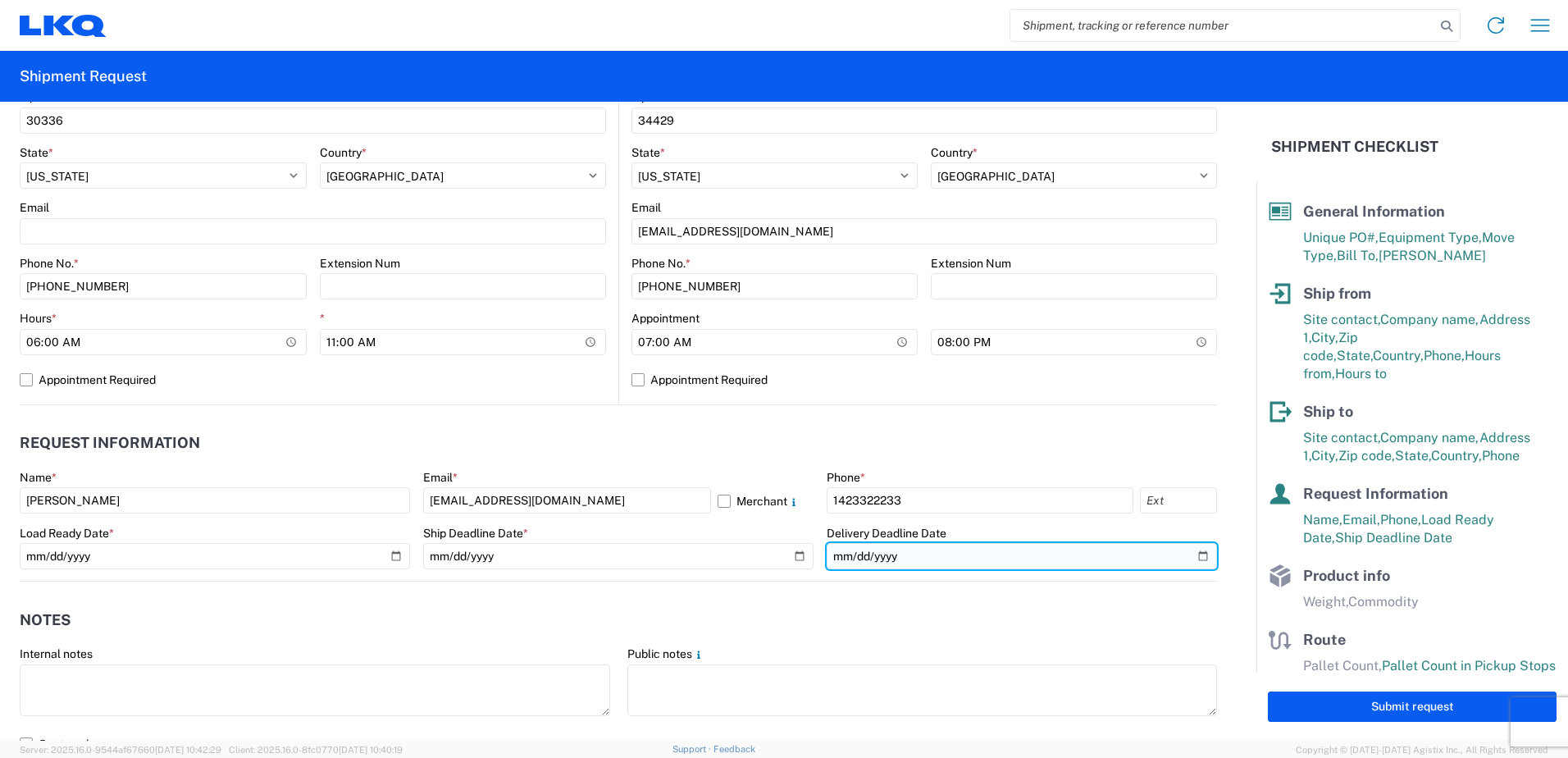
scroll to position [410, 0]
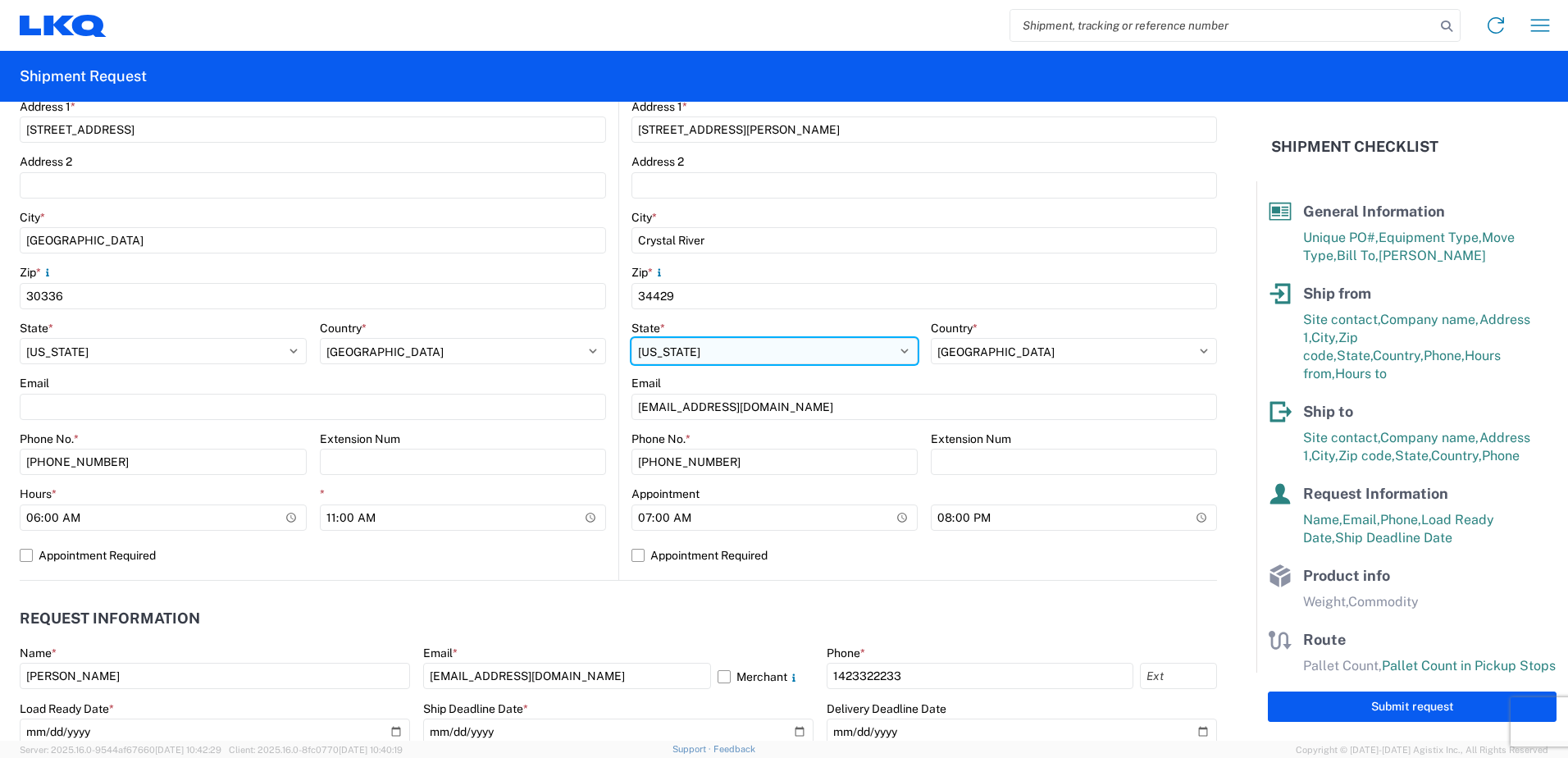
click at [735, 349] on select "Select [US_STATE] [US_STATE] [US_STATE] [US_STATE] Armed Forces Americas Armed …" at bounding box center [774, 351] width 286 height 27
select select "FL"
click at [631, 338] on select "Select [US_STATE] [US_STATE] [US_STATE] [US_STATE] Armed Forces Americas Armed …" at bounding box center [774, 351] width 286 height 27
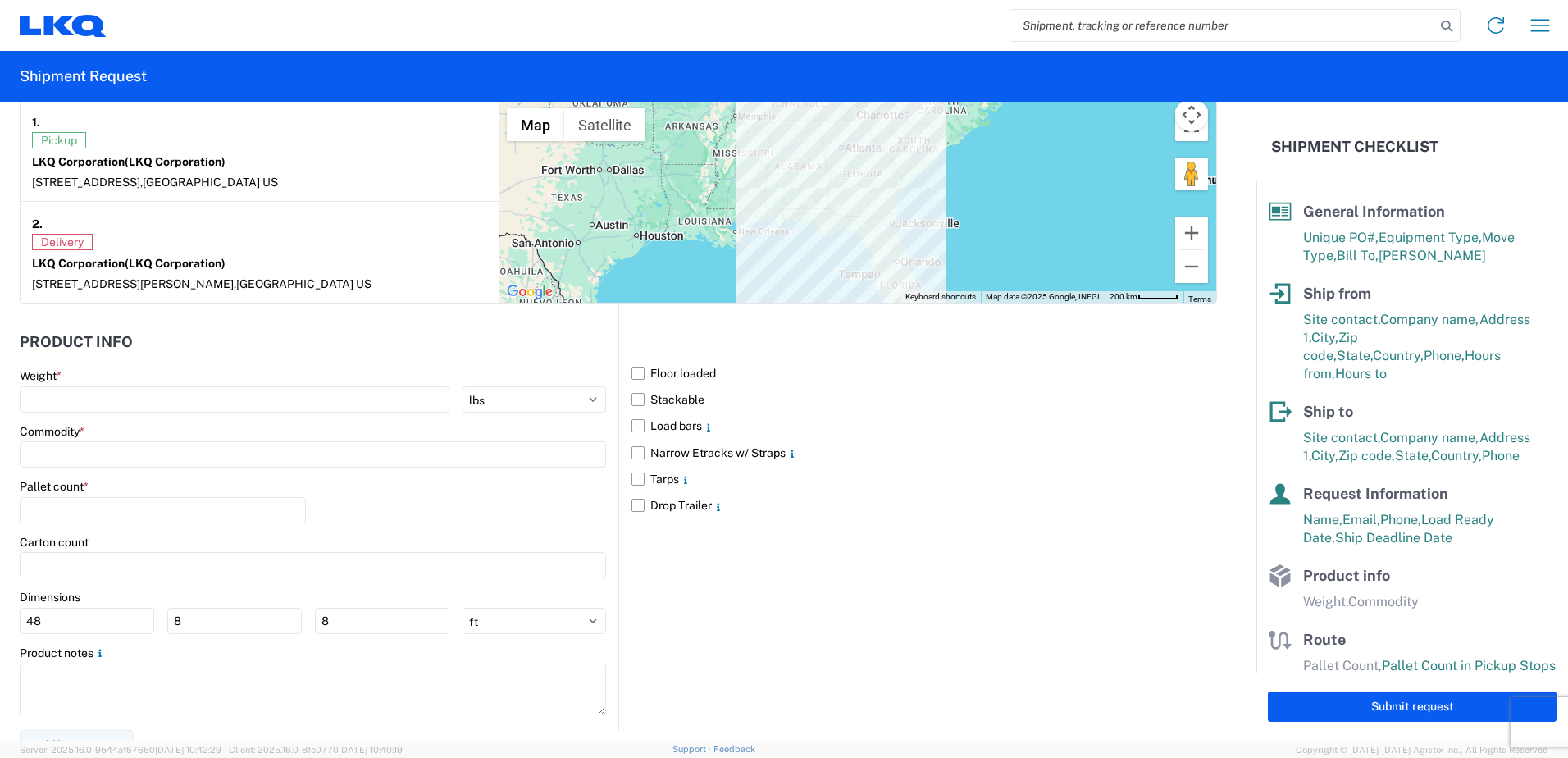
scroll to position [1329, 0]
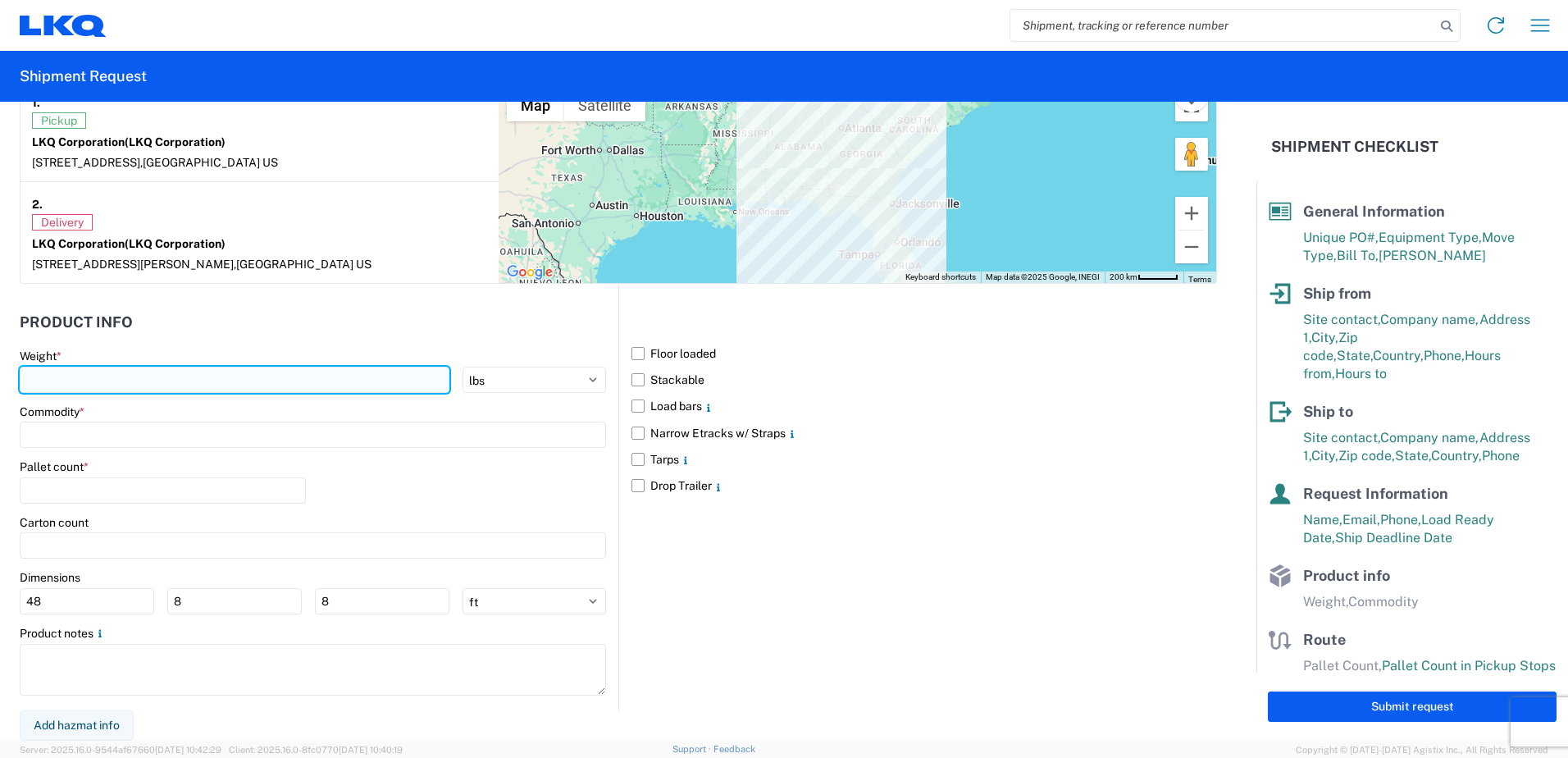
click at [170, 386] on input "number" at bounding box center [234, 379] width 430 height 27
type input "22000"
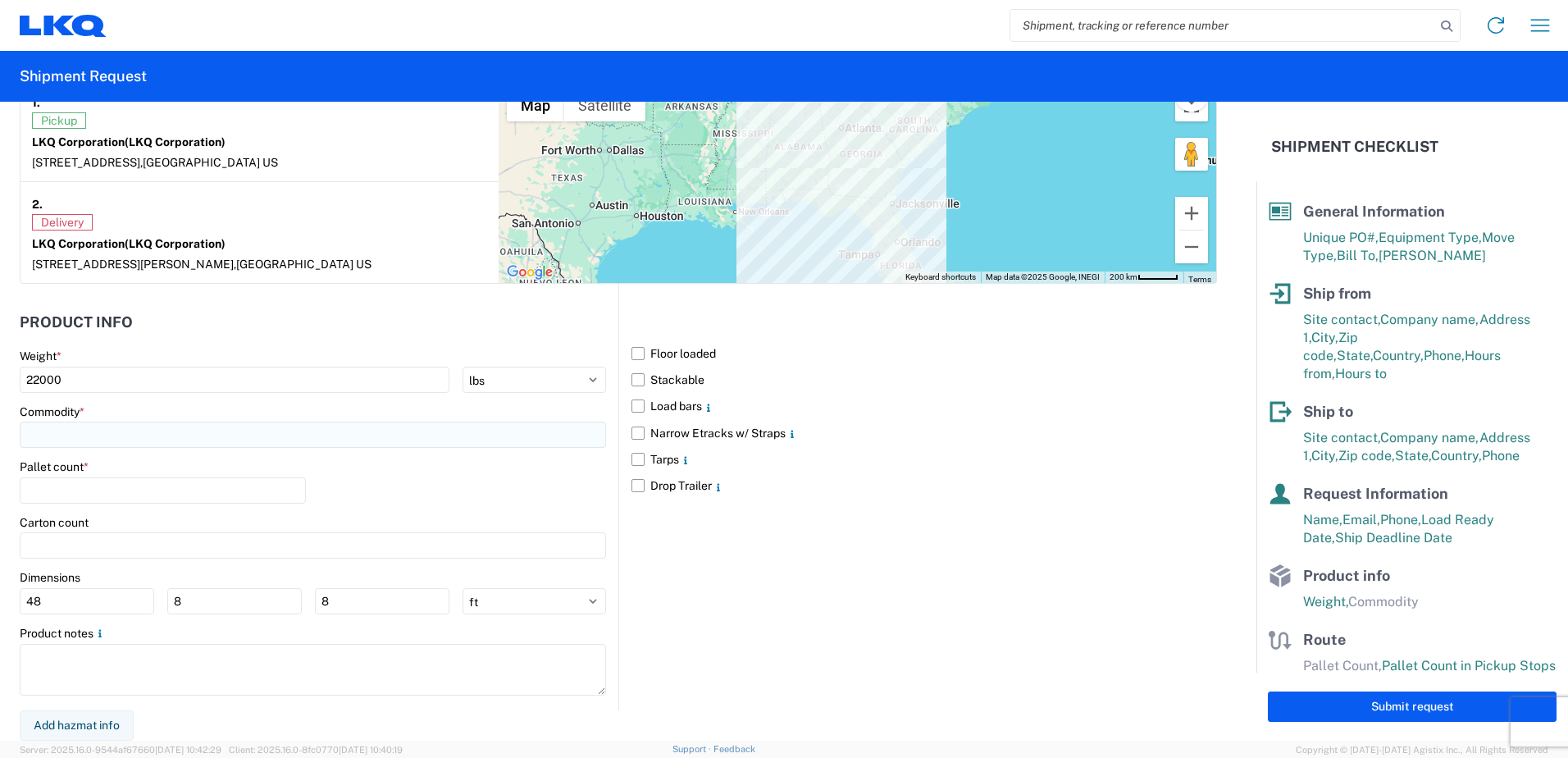
click at [142, 438] on input at bounding box center [313, 435] width 587 height 27
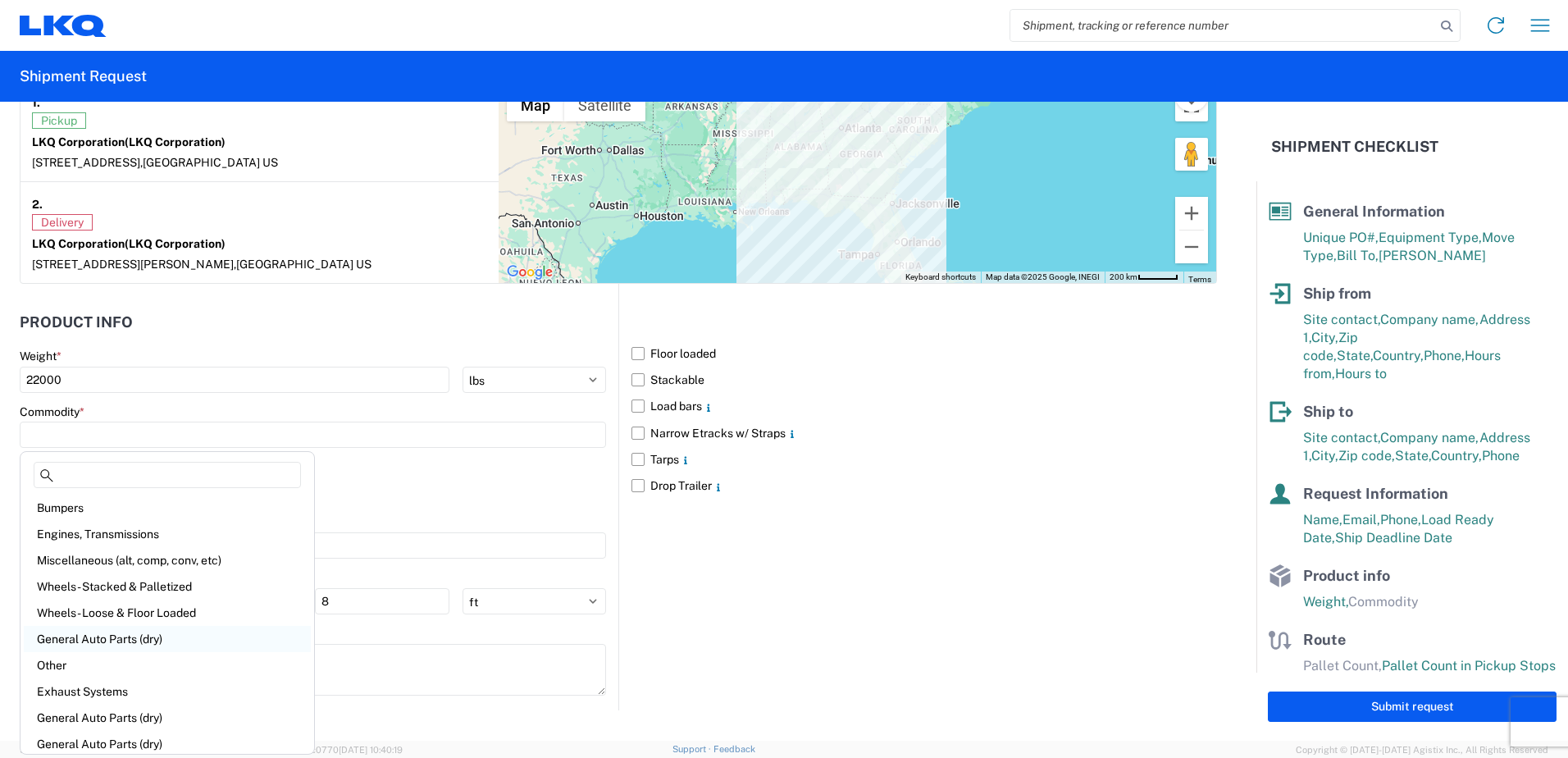
click at [146, 639] on div "General Auto Parts (dry)" at bounding box center [167, 639] width 287 height 27
type input "General Auto Parts (dry)"
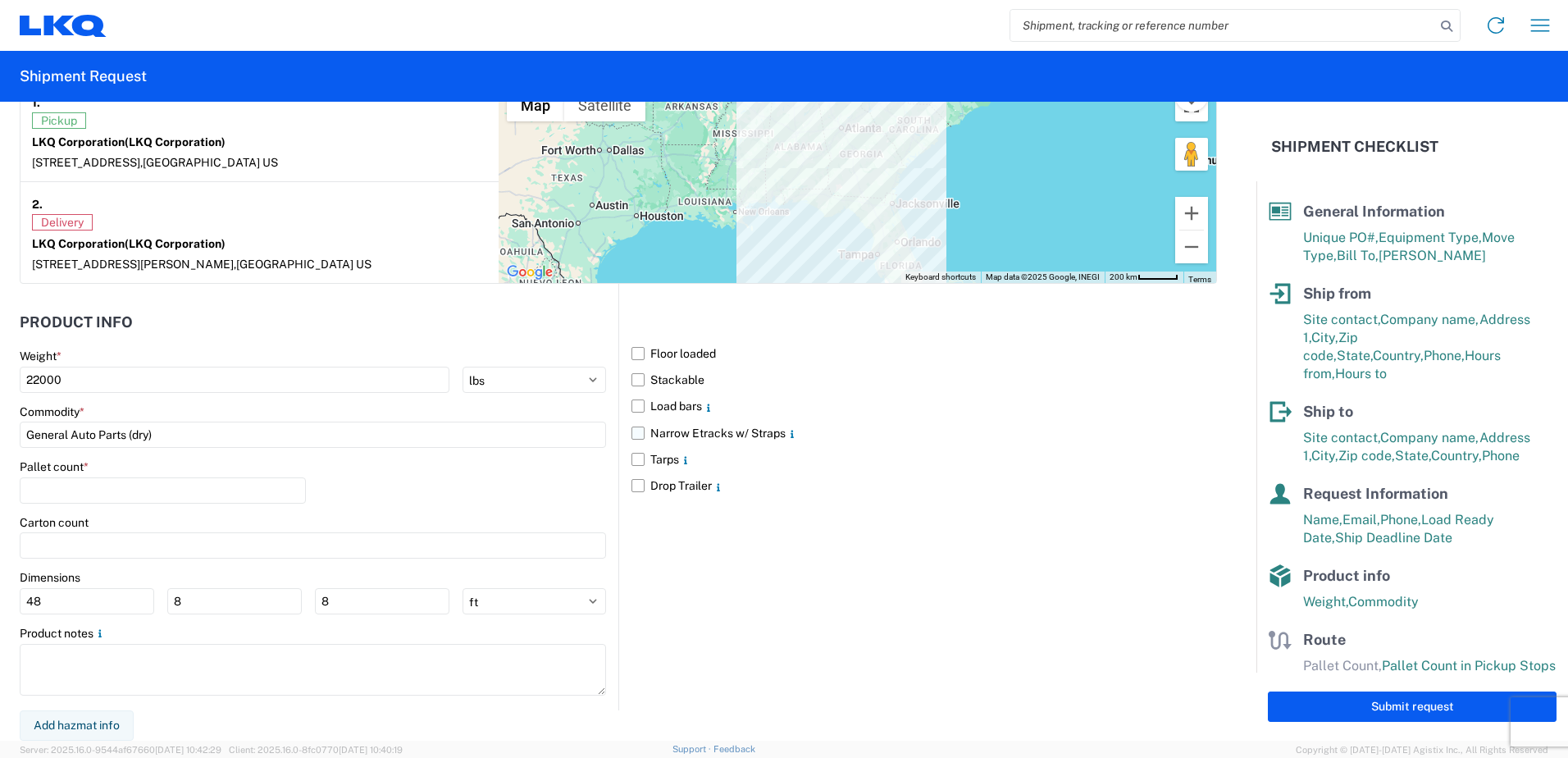
drag, startPoint x: 633, startPoint y: 409, endPoint x: 633, endPoint y: 432, distance: 23.0
click at [633, 411] on label "Load bars" at bounding box center [924, 406] width 586 height 27
click at [0, 0] on input "Load bars" at bounding box center [0, 0] width 0 height 0
click at [632, 437] on label "Narrow Etracks w/ Straps" at bounding box center [924, 433] width 586 height 27
click at [0, 0] on input "Narrow Etracks w/ Straps" at bounding box center [0, 0] width 0 height 0
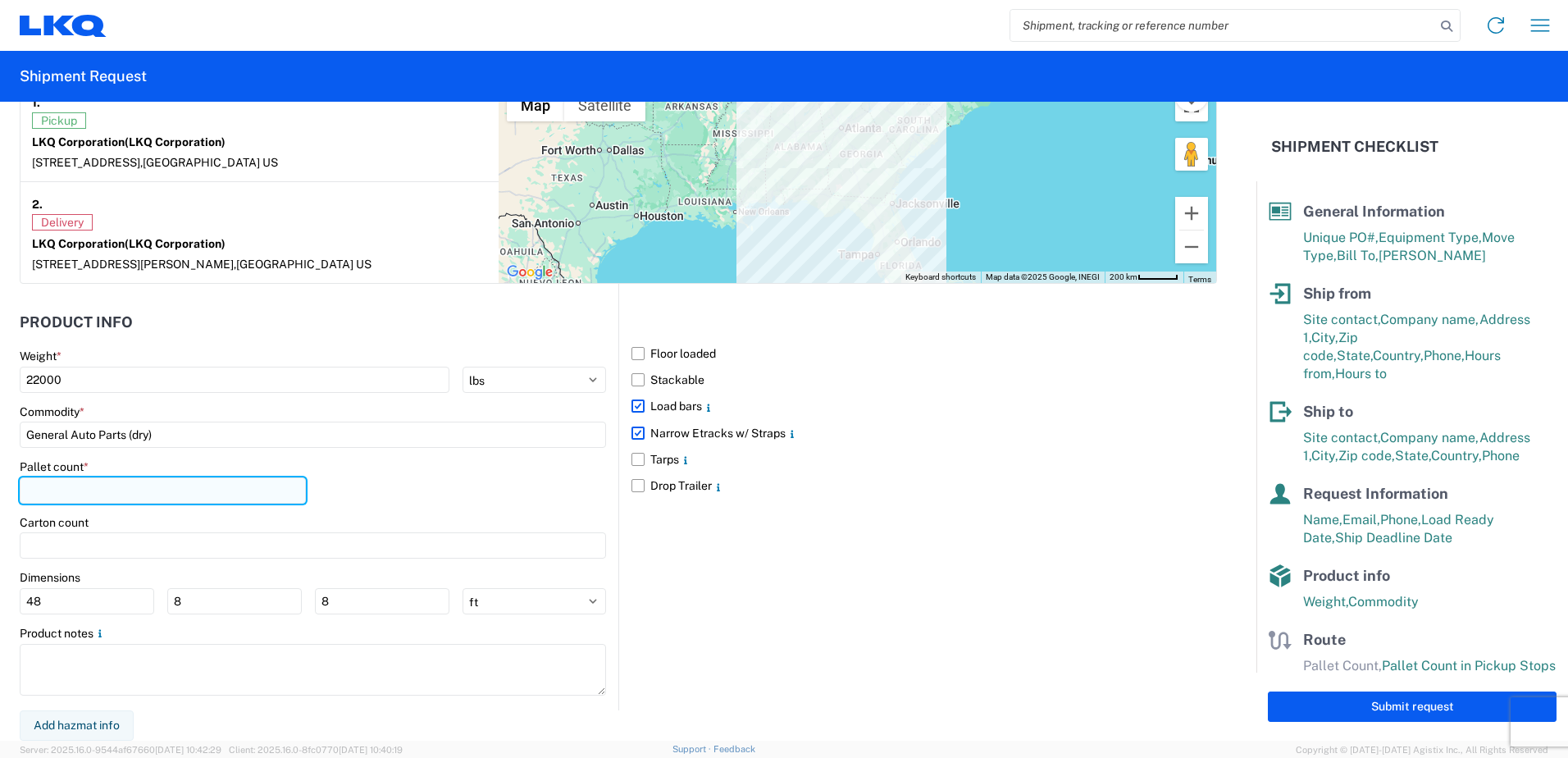
click at [148, 495] on input "number" at bounding box center [162, 491] width 286 height 27
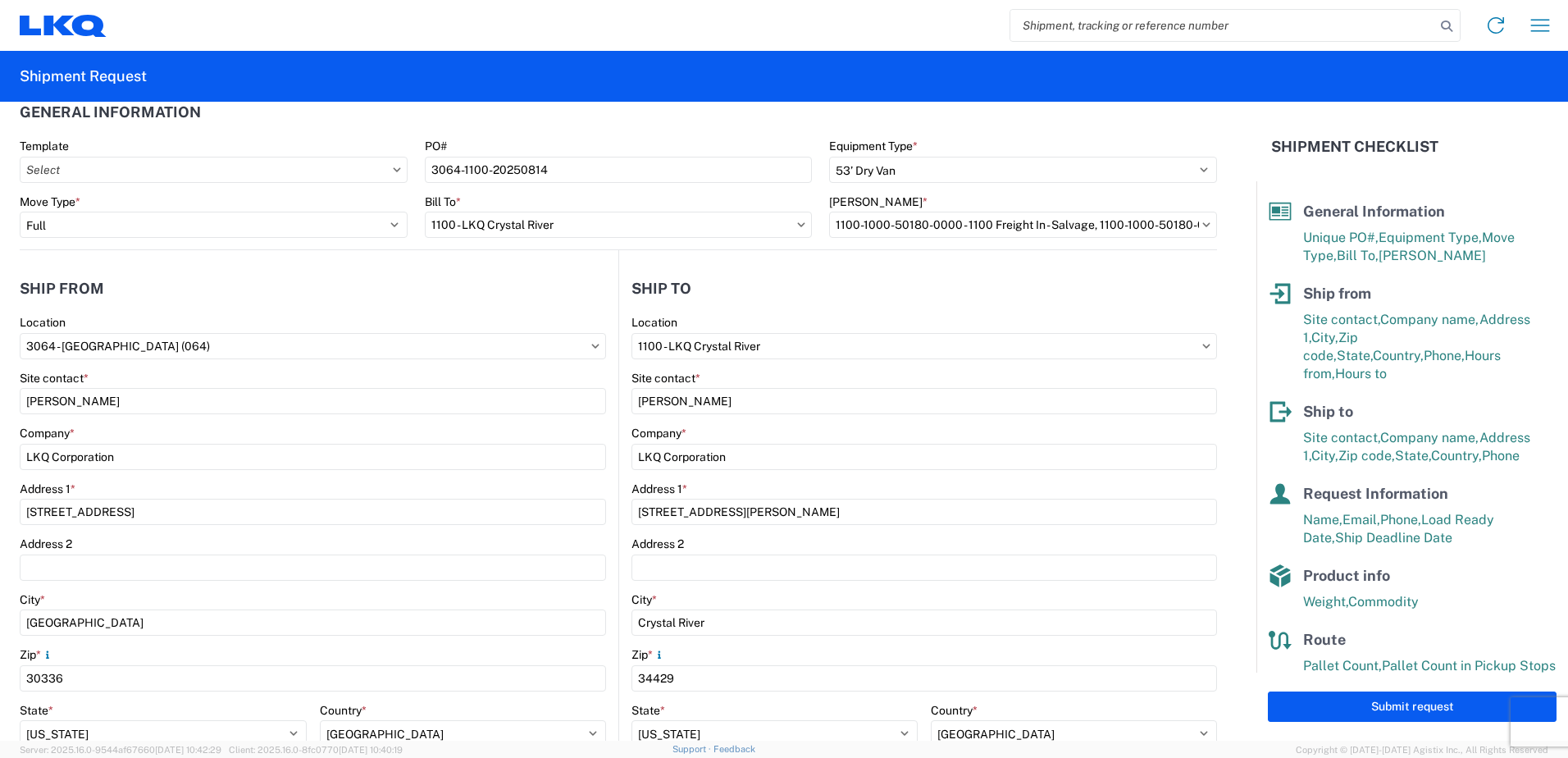
scroll to position [0, 0]
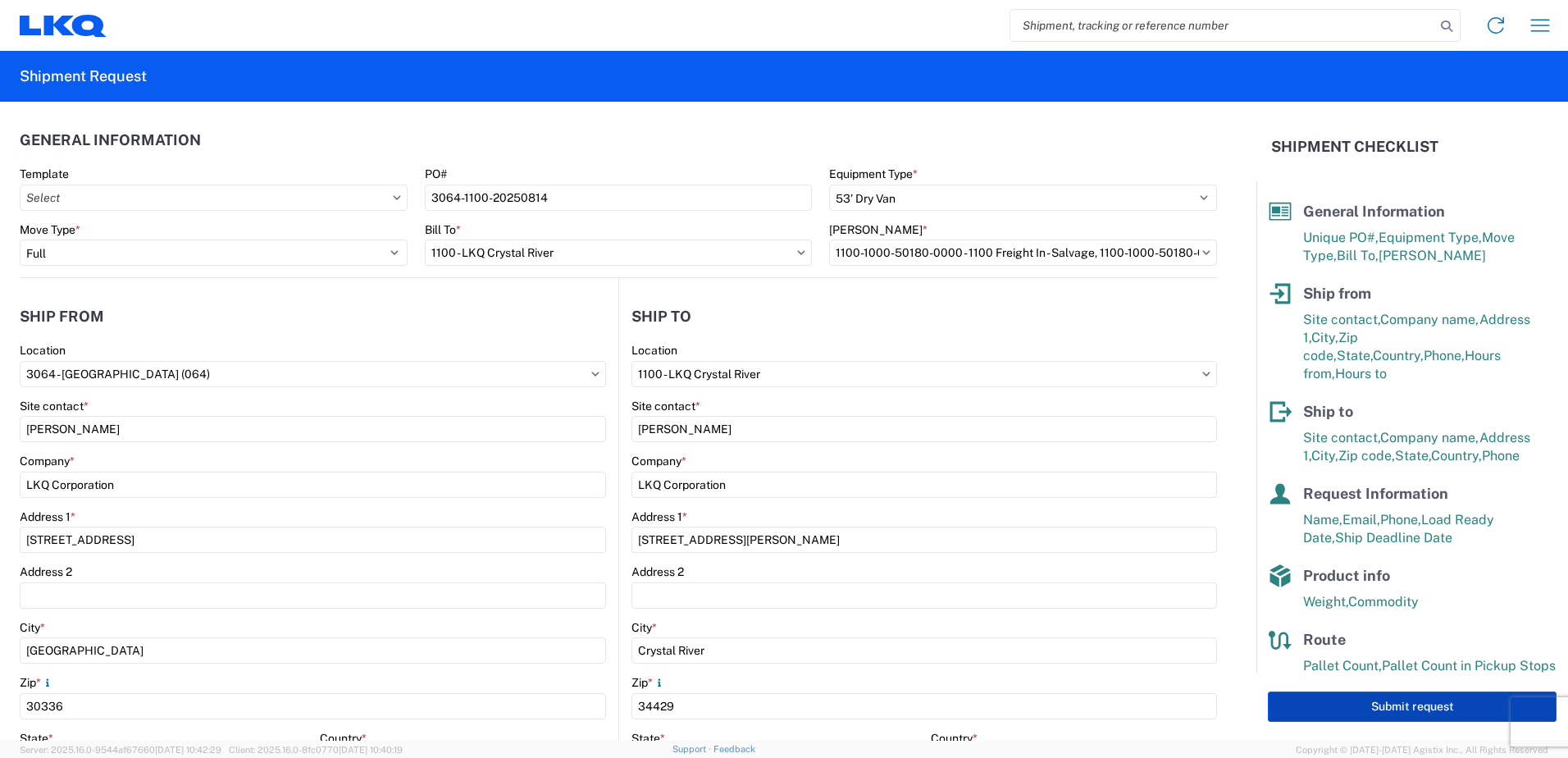
type input "22"
click at [1365, 706] on button "Submit request" at bounding box center [1413, 706] width 289 height 30
select select "GA"
select select "US"
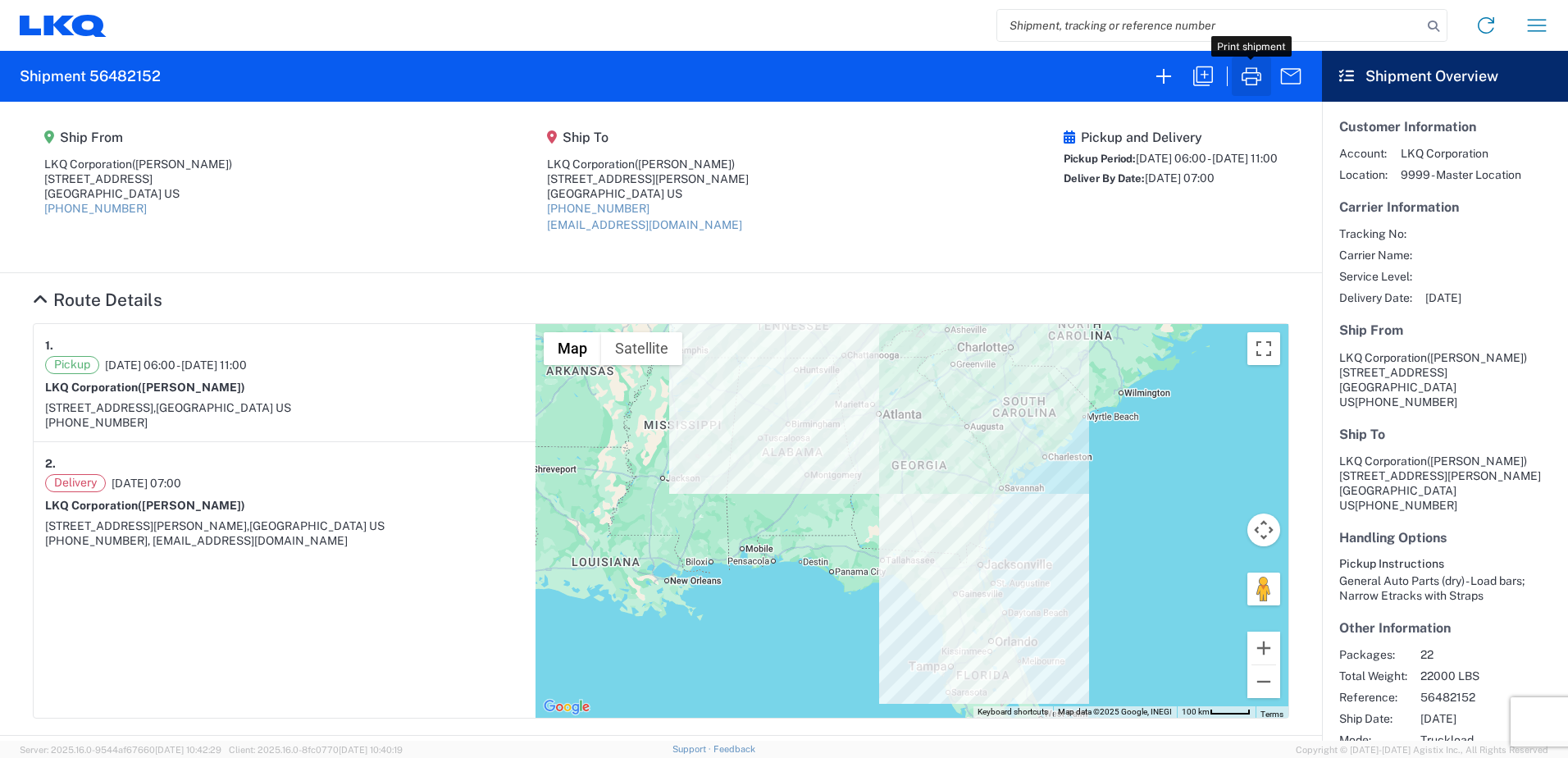
click at [1241, 78] on icon "button" at bounding box center [1251, 76] width 27 height 27
